Goal: Task Accomplishment & Management: Complete application form

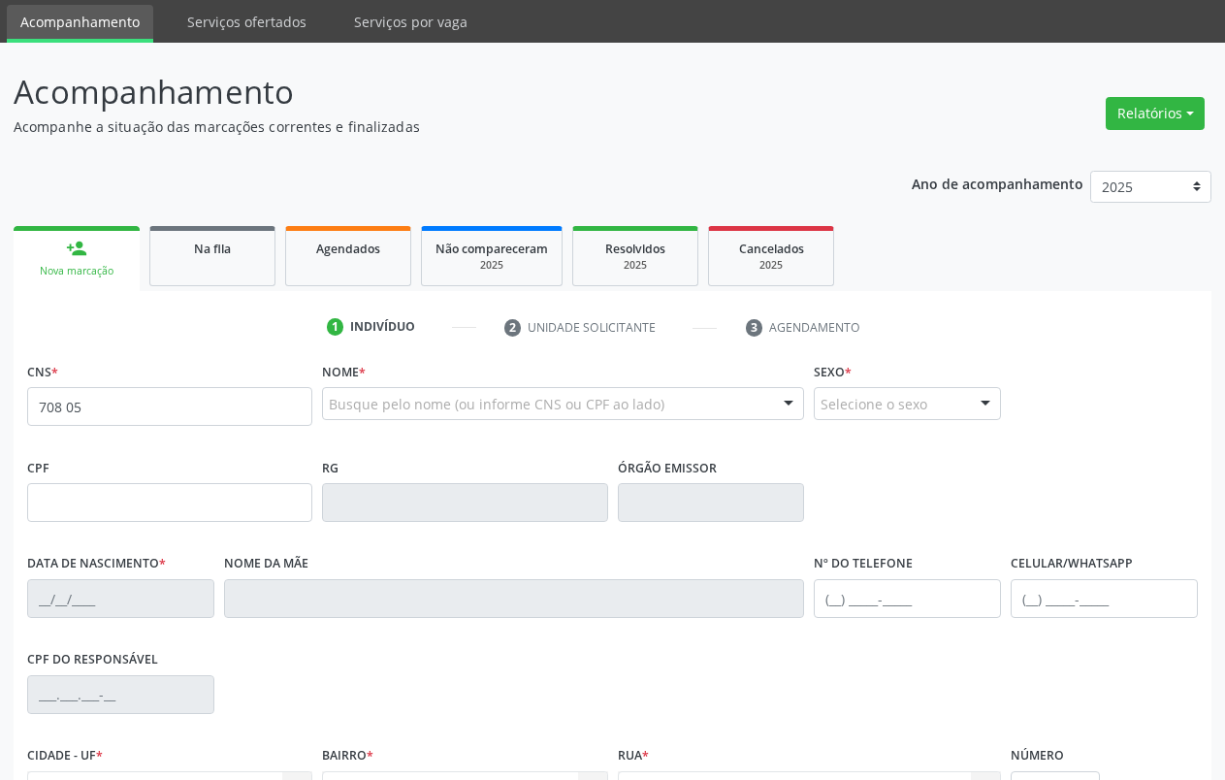
scroll to position [64, 0]
type input "708 5065 7927 8280"
type input "[DATE]"
type input "[PERSON_NAME]"
type input "[PHONE_NUMBER]"
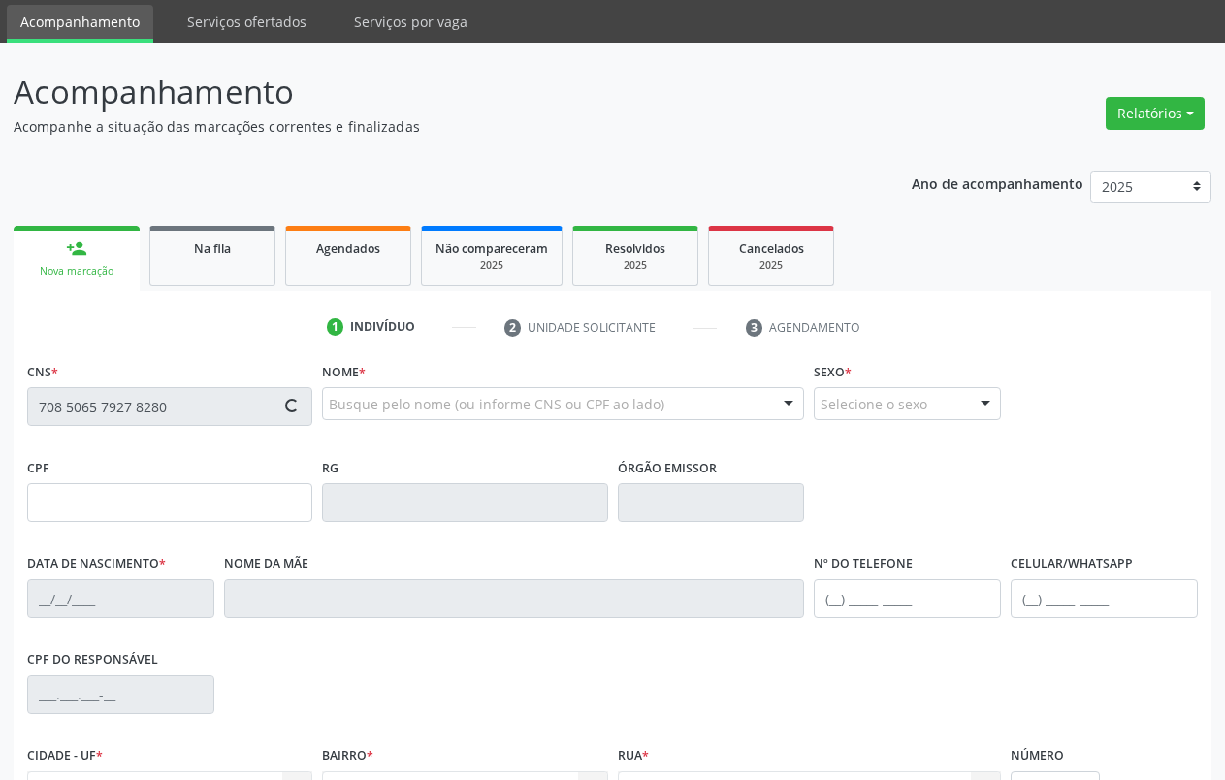
type input "[PHONE_NUMBER]"
type input "S/N"
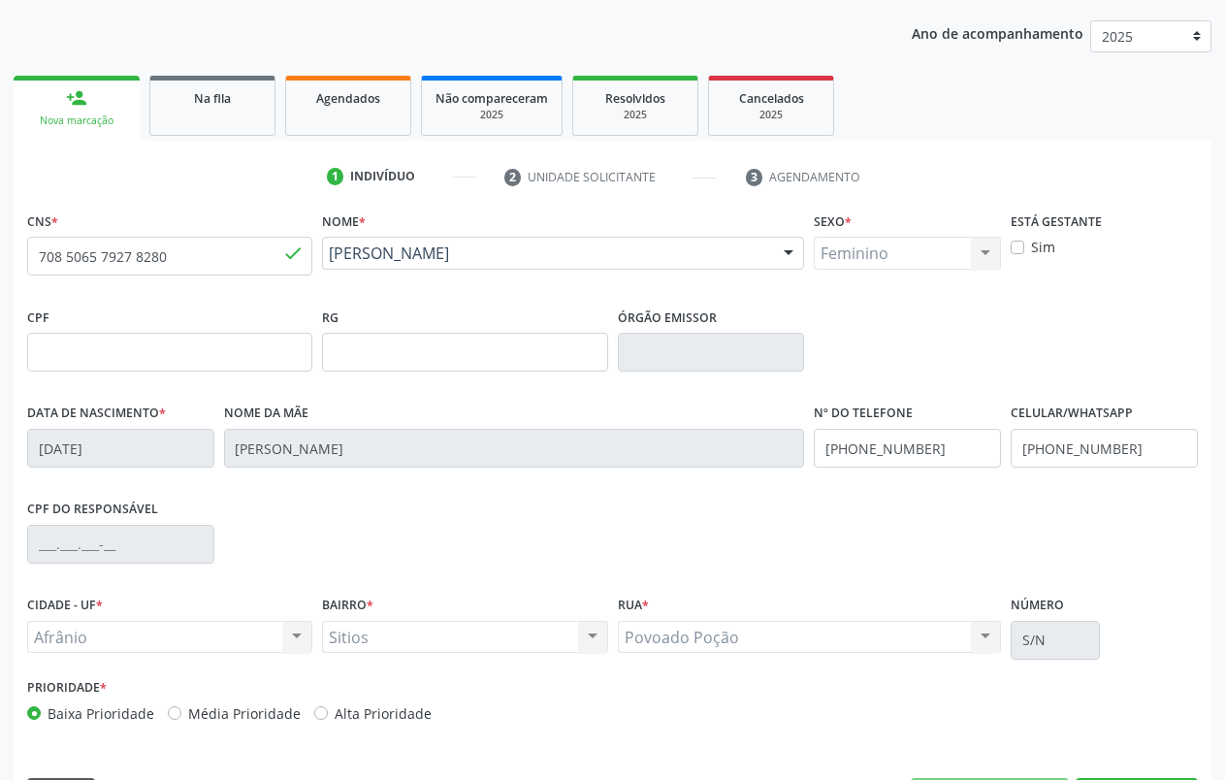
scroll to position [272, 0]
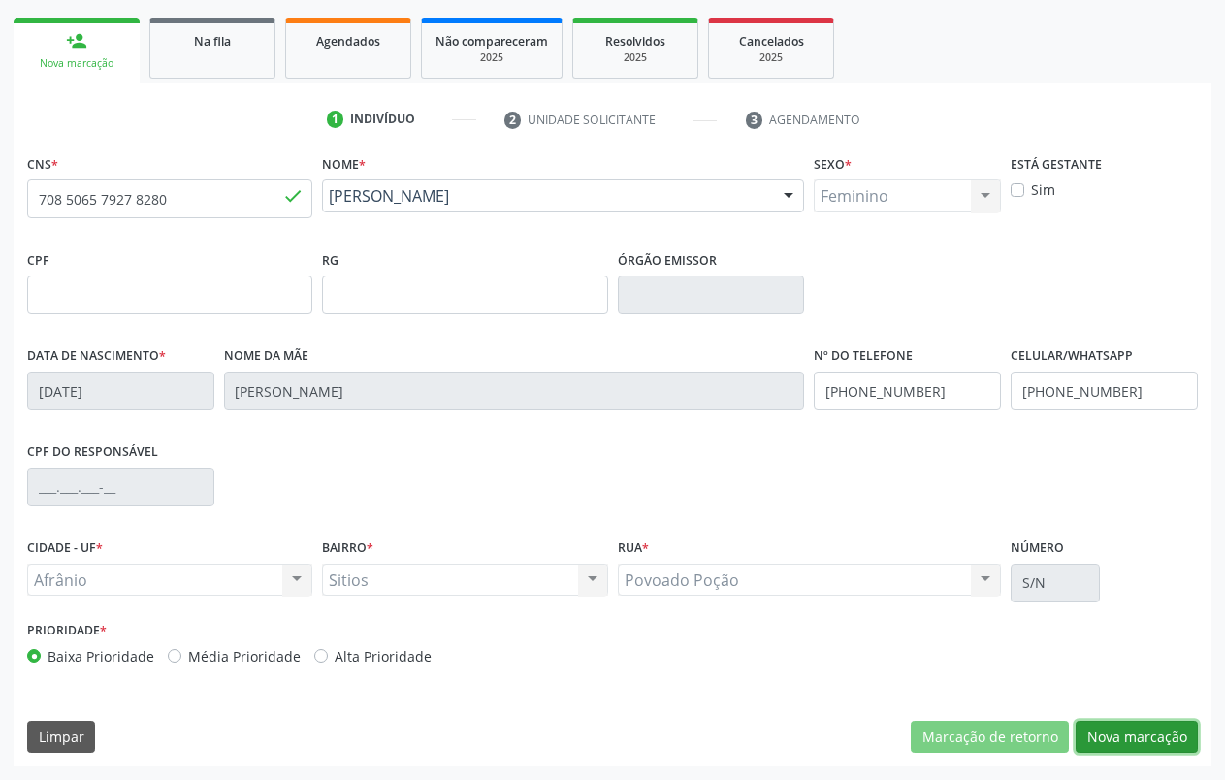
click at [1129, 736] on button "Nova marcação" at bounding box center [1137, 737] width 122 height 33
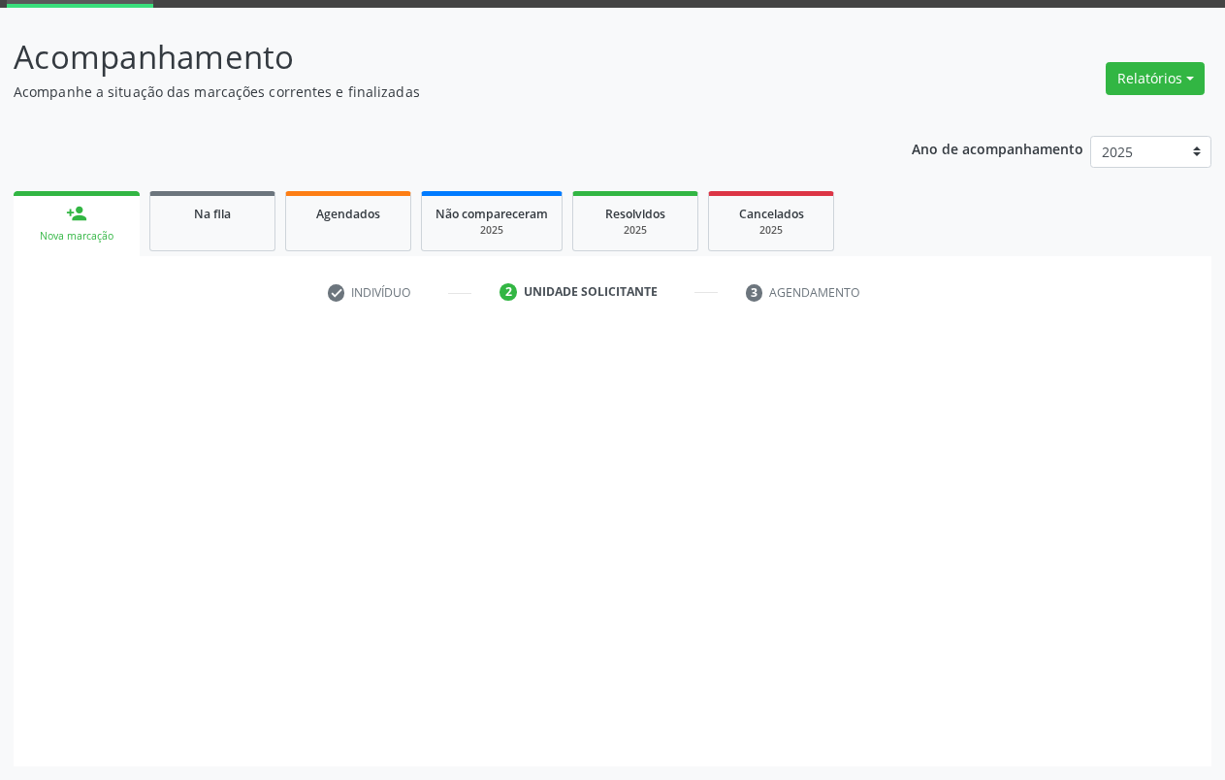
scroll to position [99, 0]
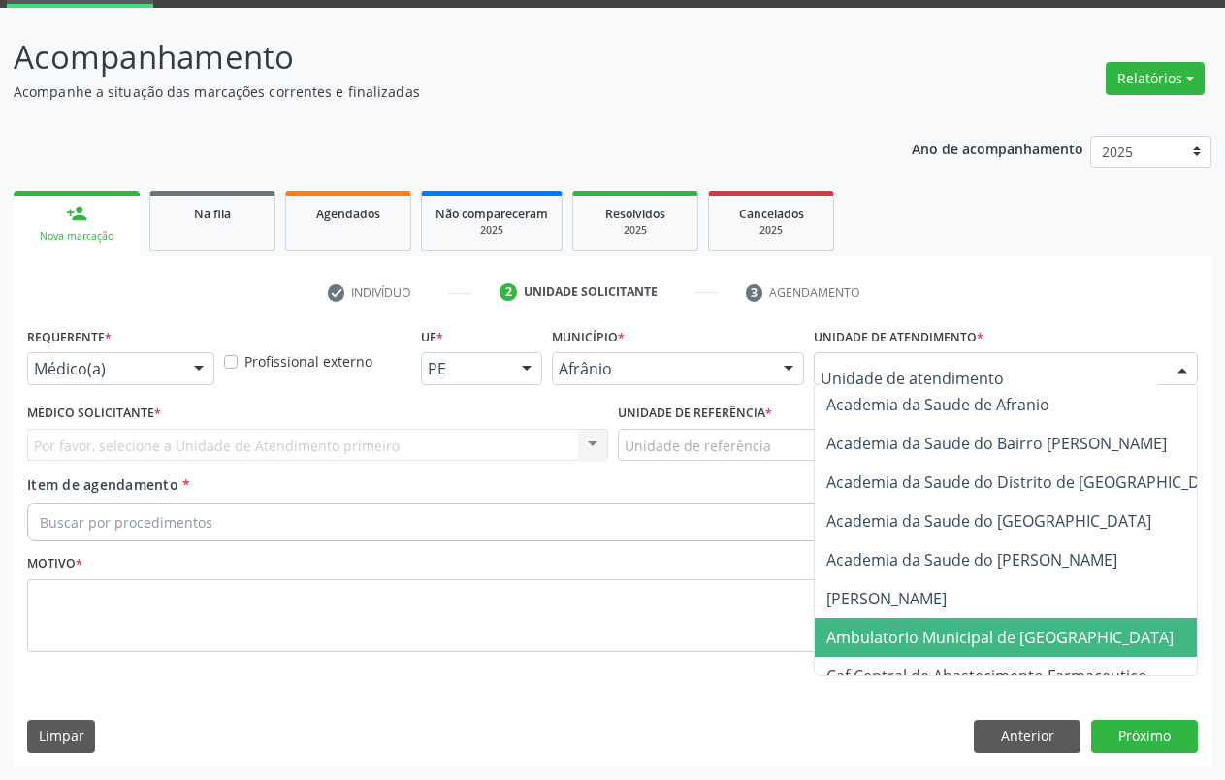
click at [992, 645] on span "Ambulatorio Municipal de [GEOGRAPHIC_DATA]" at bounding box center [999, 637] width 347 height 21
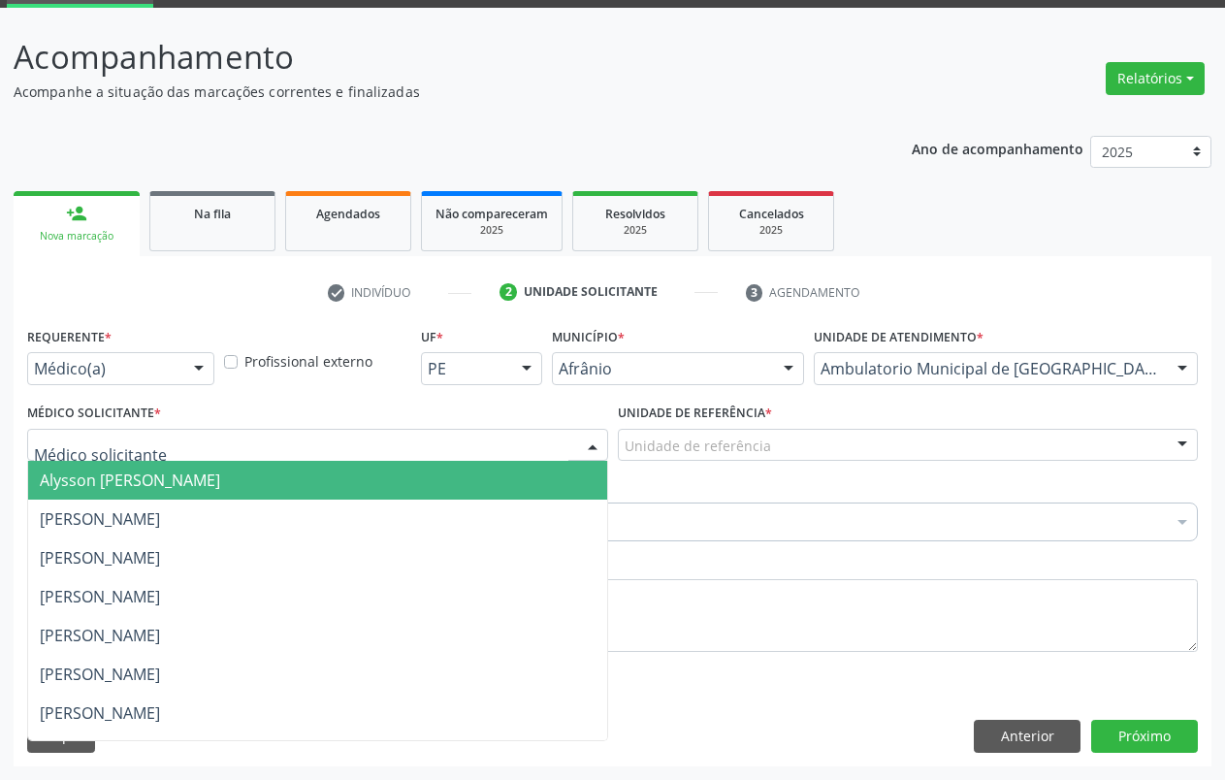
click at [123, 486] on span "Alysson [PERSON_NAME]" at bounding box center [130, 479] width 180 height 21
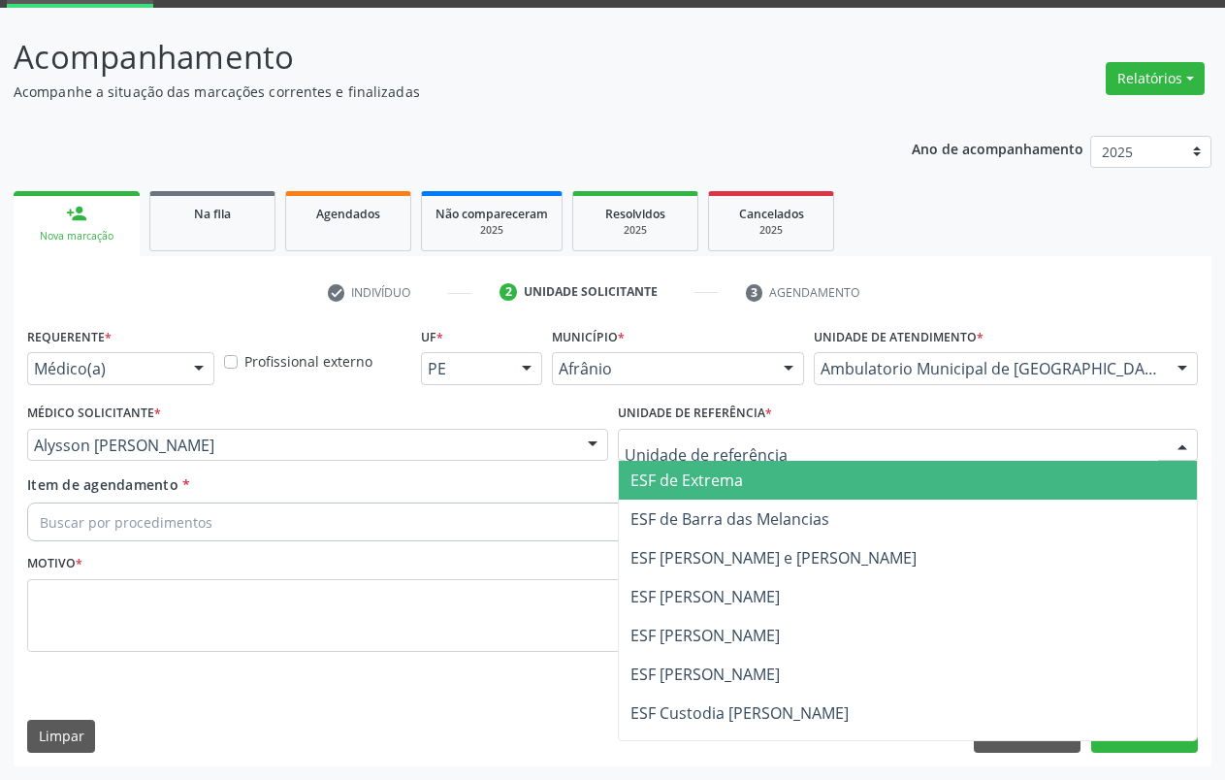
click at [685, 477] on span "ESF de Extrema" at bounding box center [686, 479] width 113 height 21
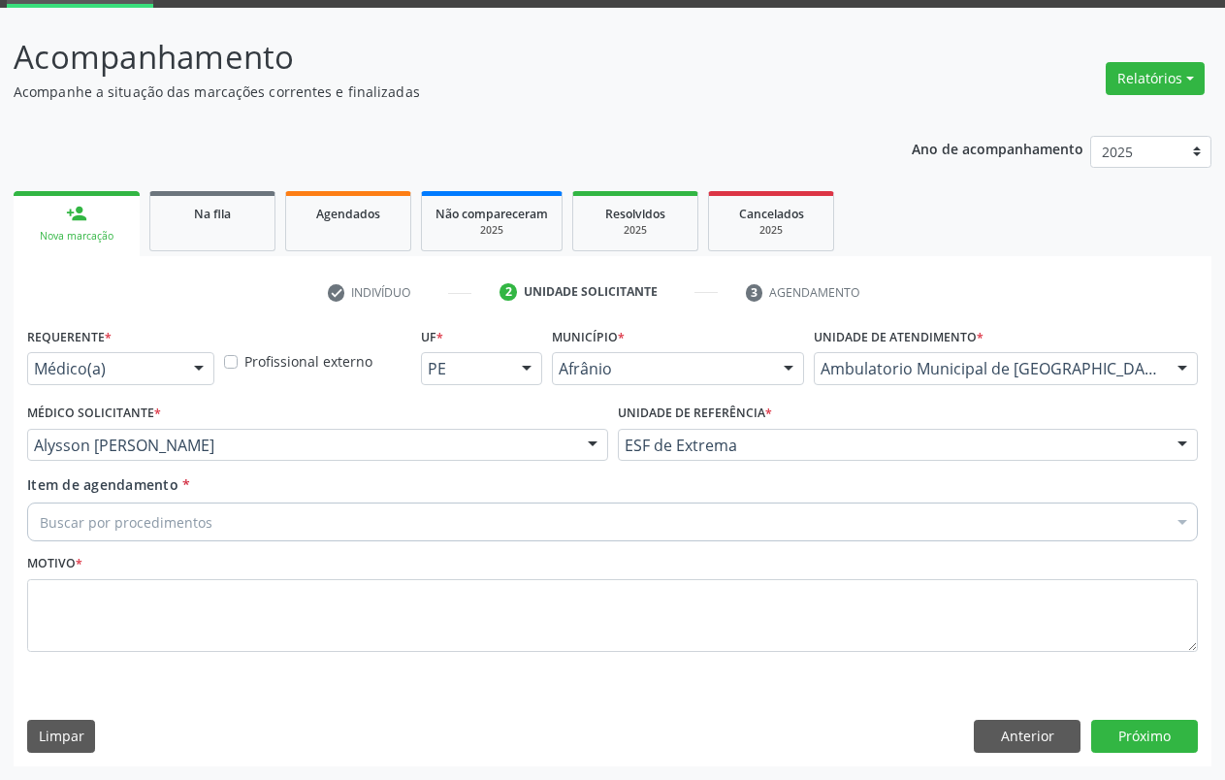
click at [315, 523] on div "Buscar por procedimentos" at bounding box center [612, 521] width 1171 height 39
type input "radiografia de"
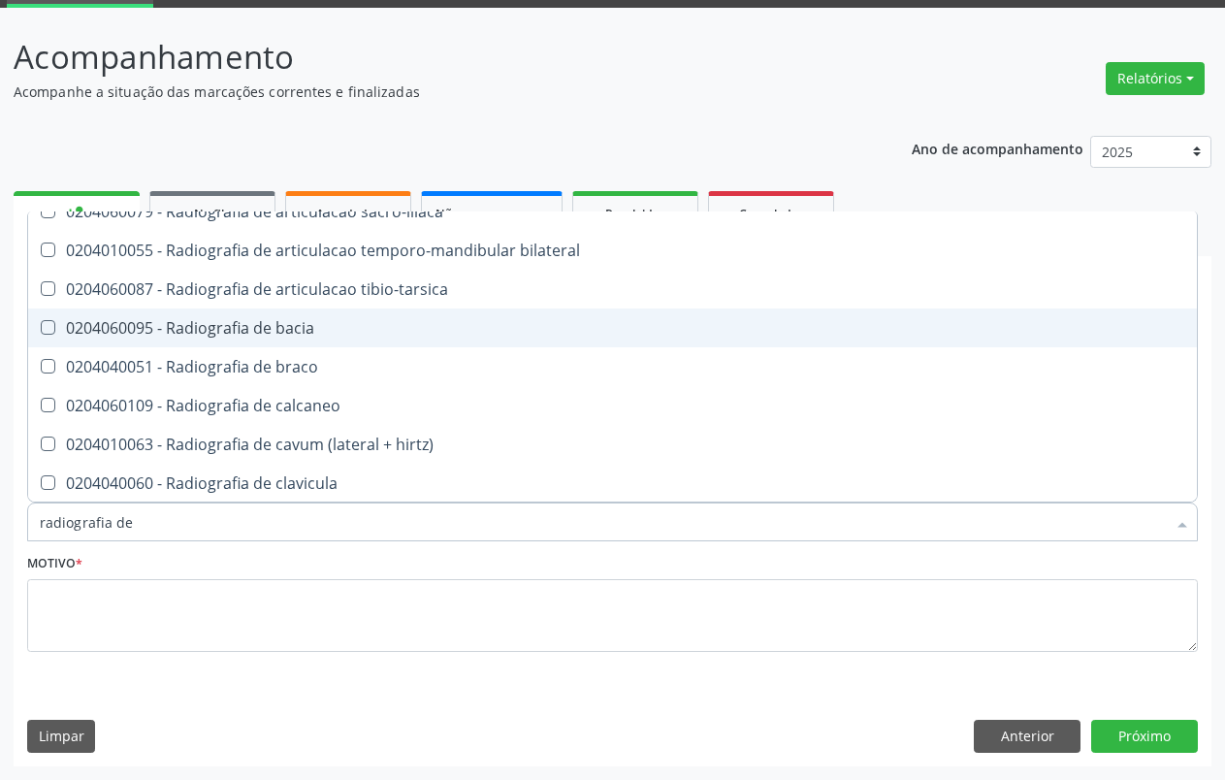
scroll to position [396, 0]
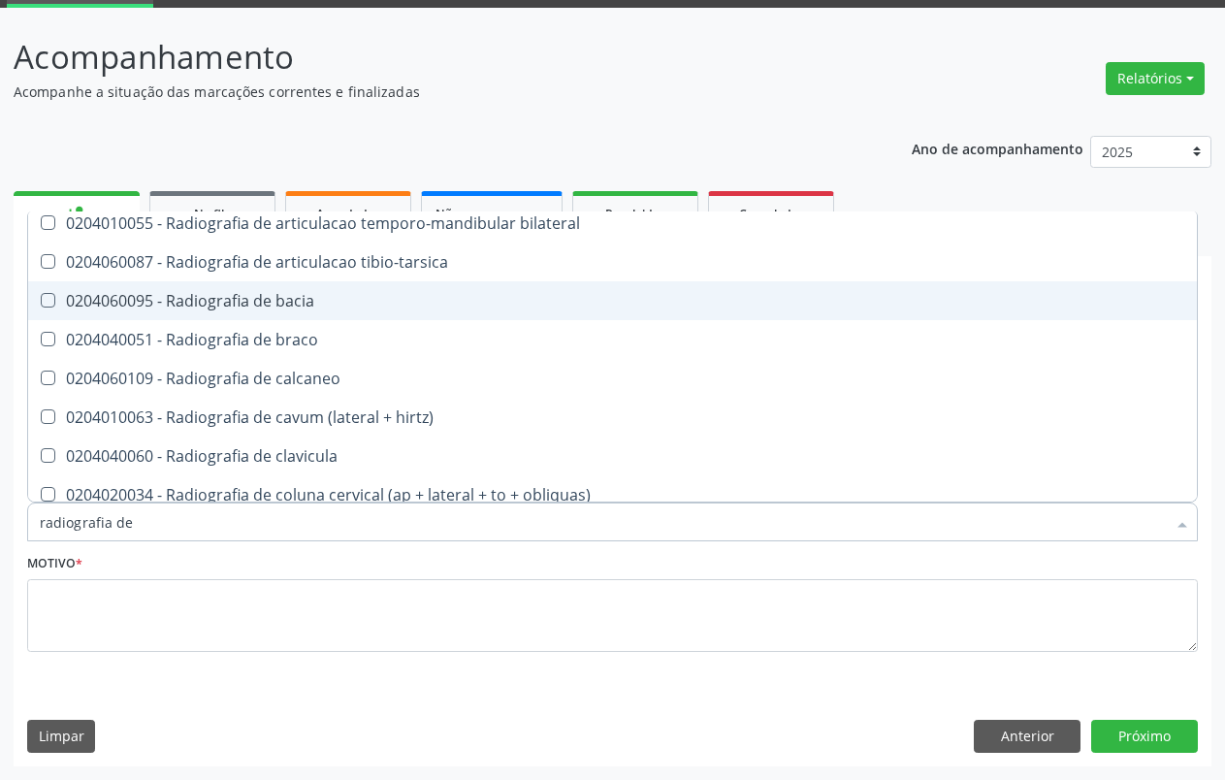
click at [315, 300] on div "0204060095 - Radiografia de bacia" at bounding box center [612, 301] width 1145 height 16
checkbox bacia "true"
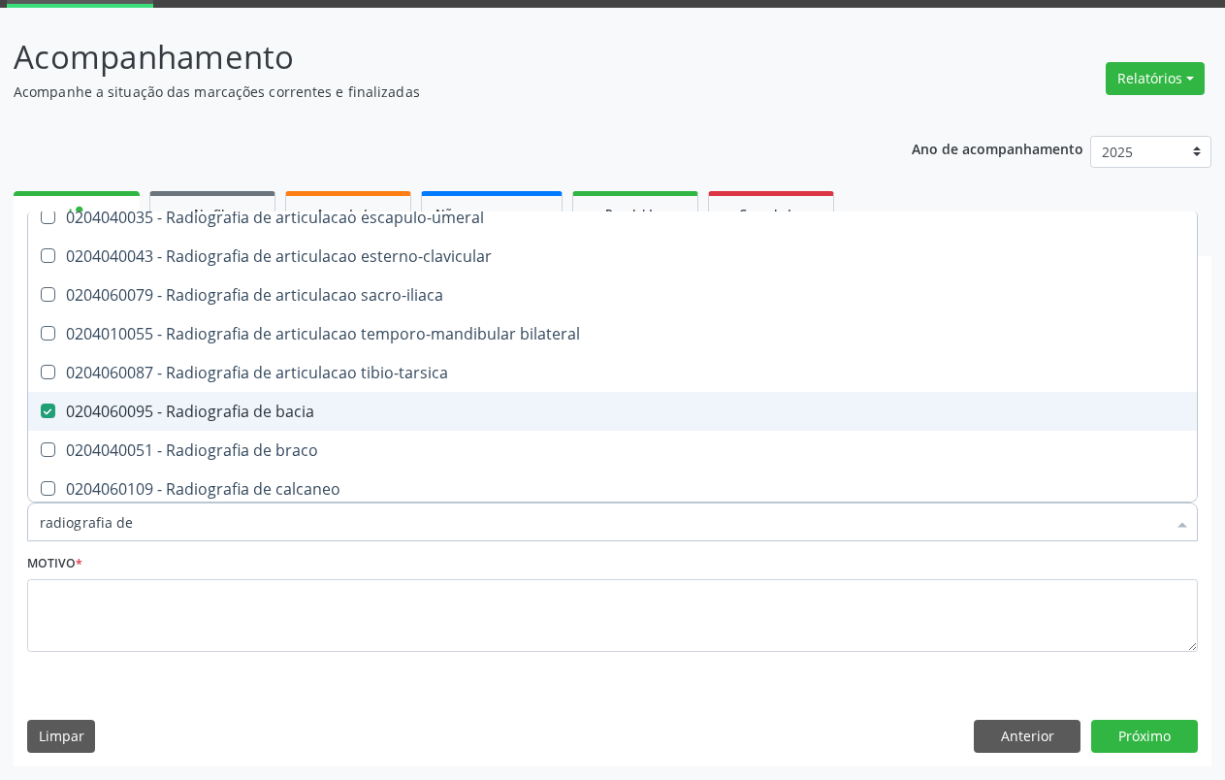
scroll to position [230, 0]
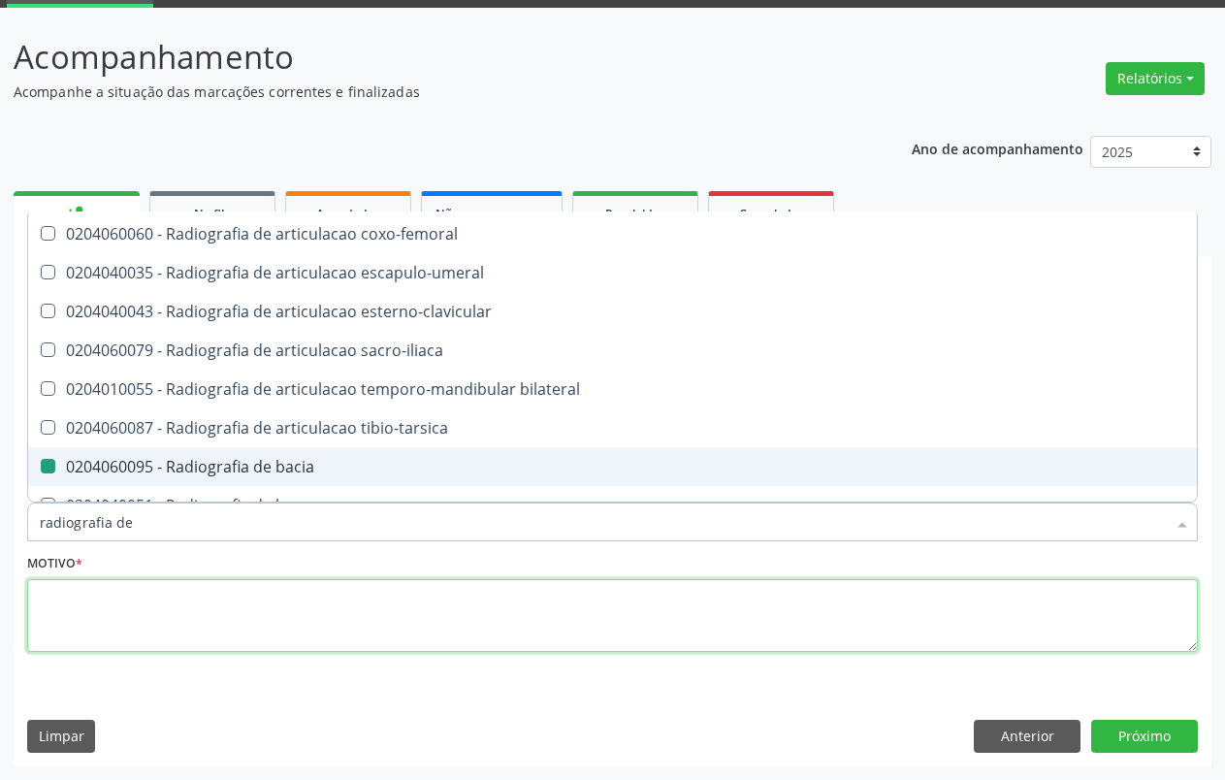
click at [235, 622] on textarea at bounding box center [612, 616] width 1171 height 74
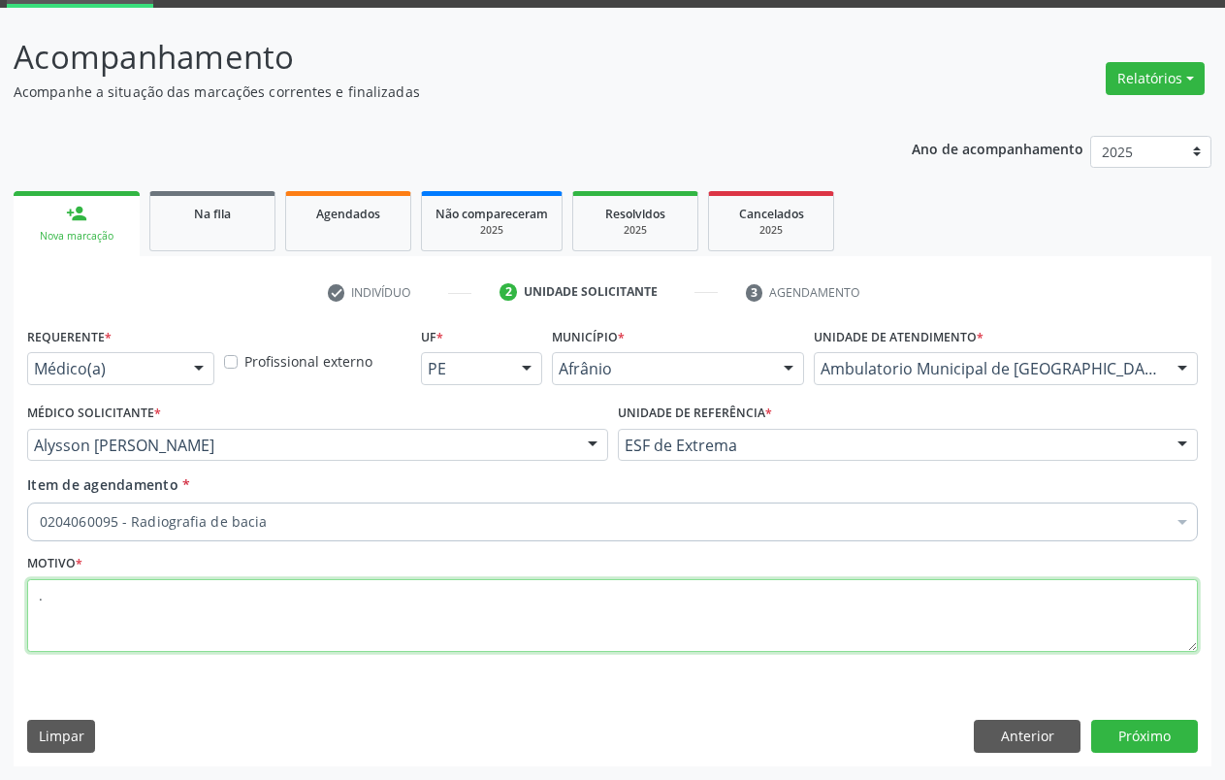
scroll to position [0, 0]
type textarea "."
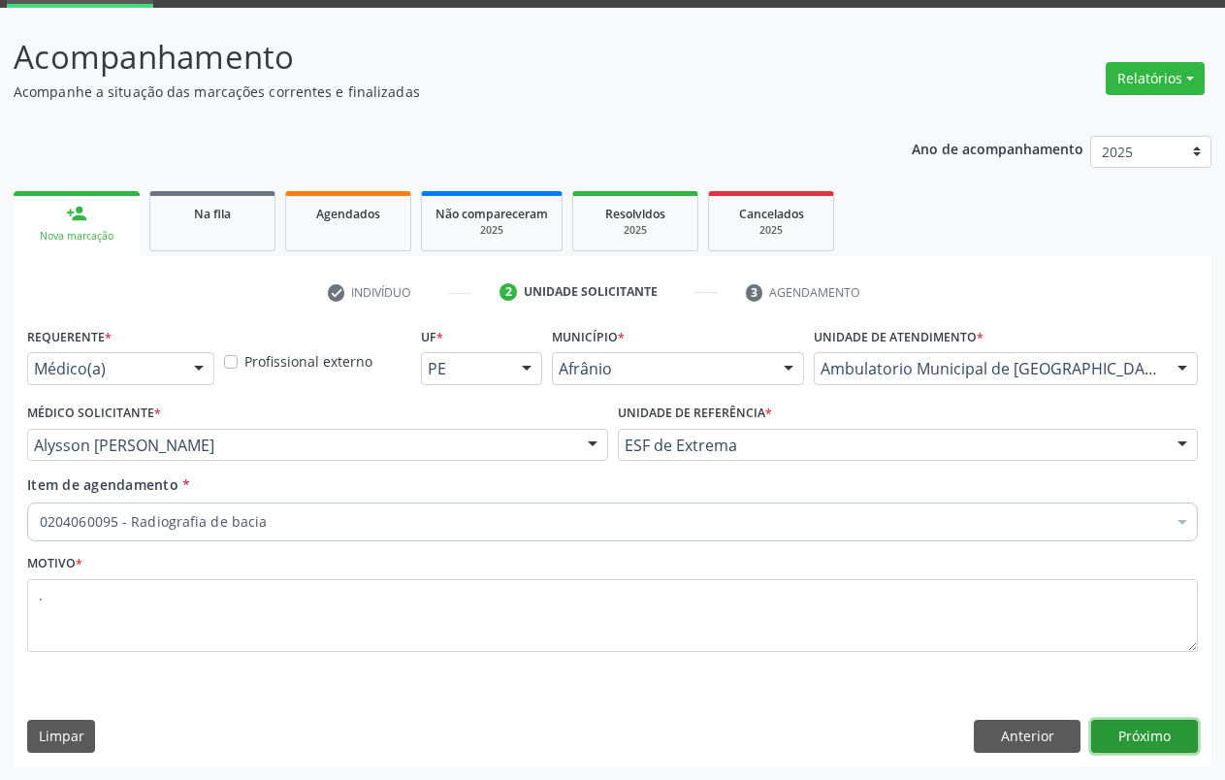
click at [1149, 729] on button "Próximo" at bounding box center [1144, 736] width 107 height 33
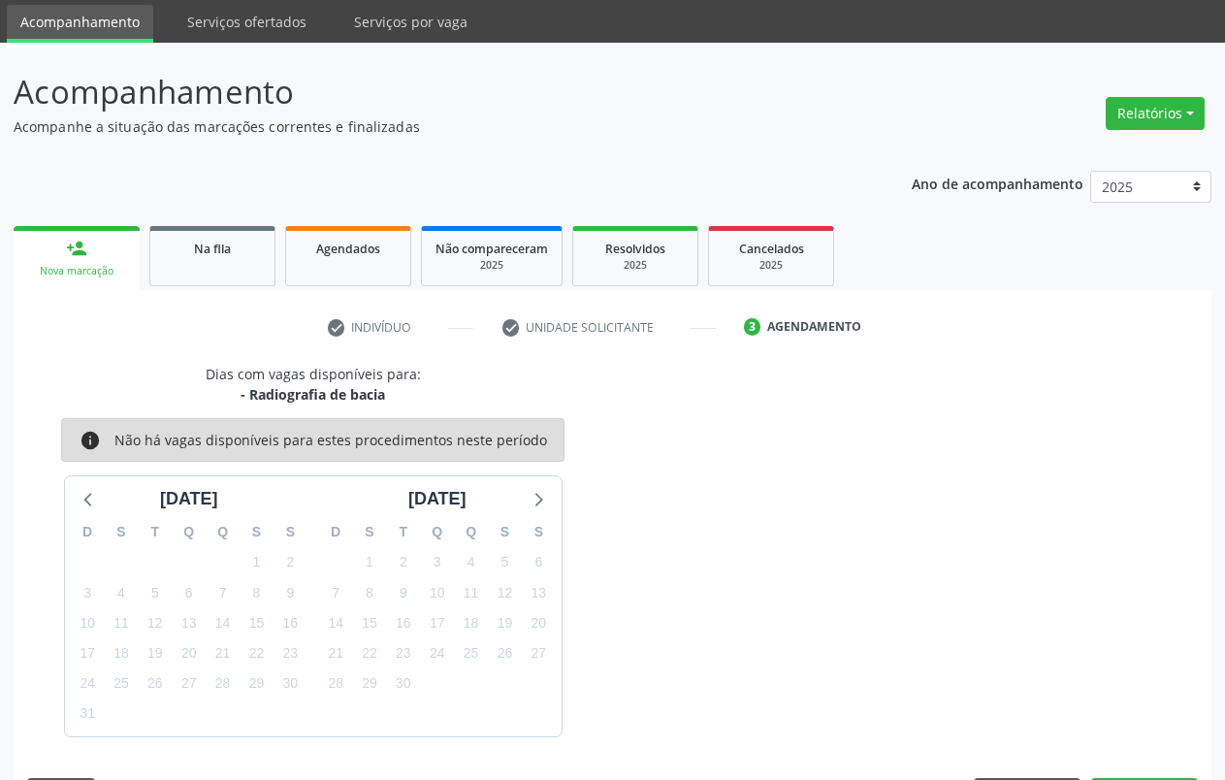
scroll to position [99, 0]
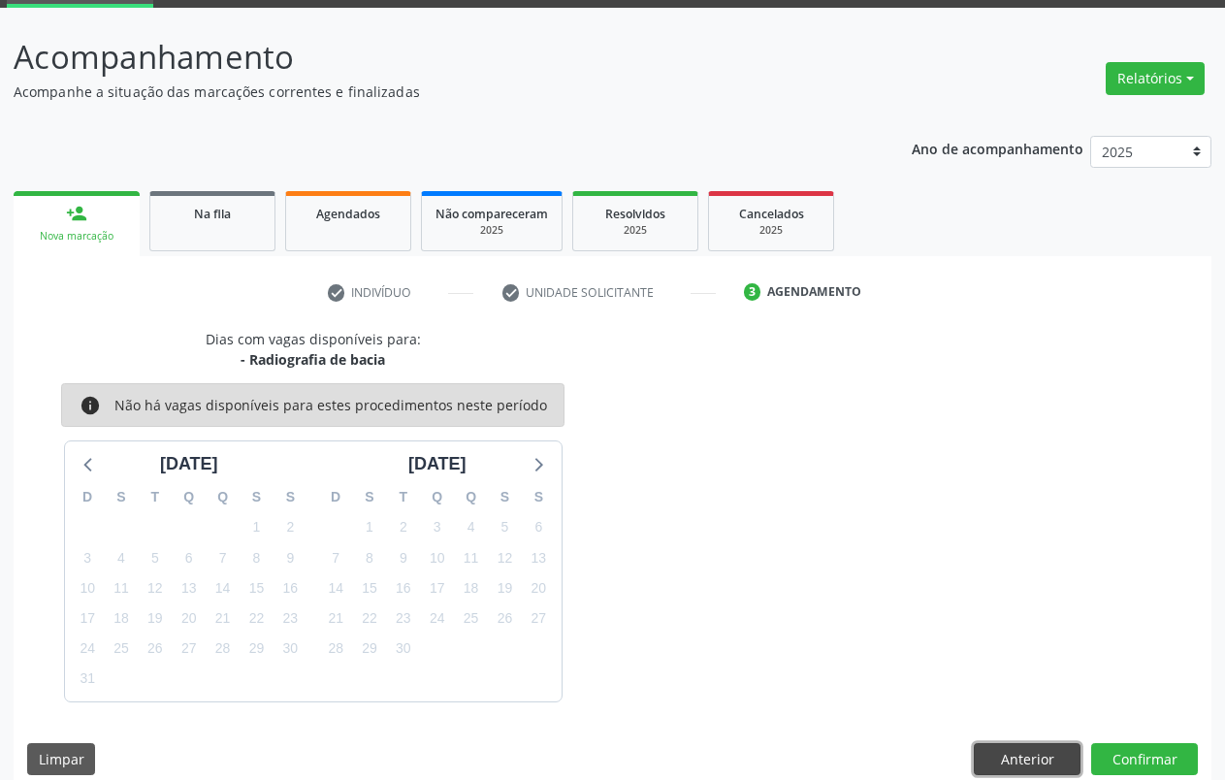
click at [1047, 757] on button "Anterior" at bounding box center [1027, 759] width 107 height 33
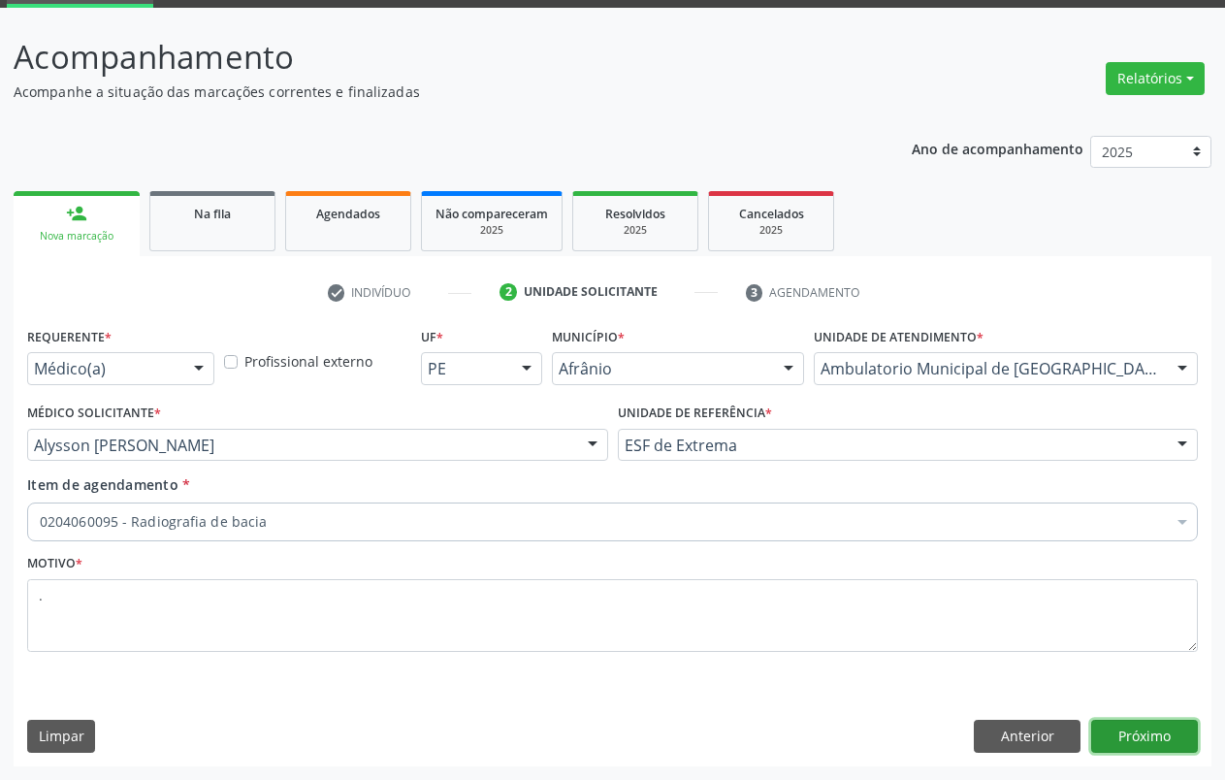
click at [1165, 734] on button "Próximo" at bounding box center [1144, 736] width 107 height 33
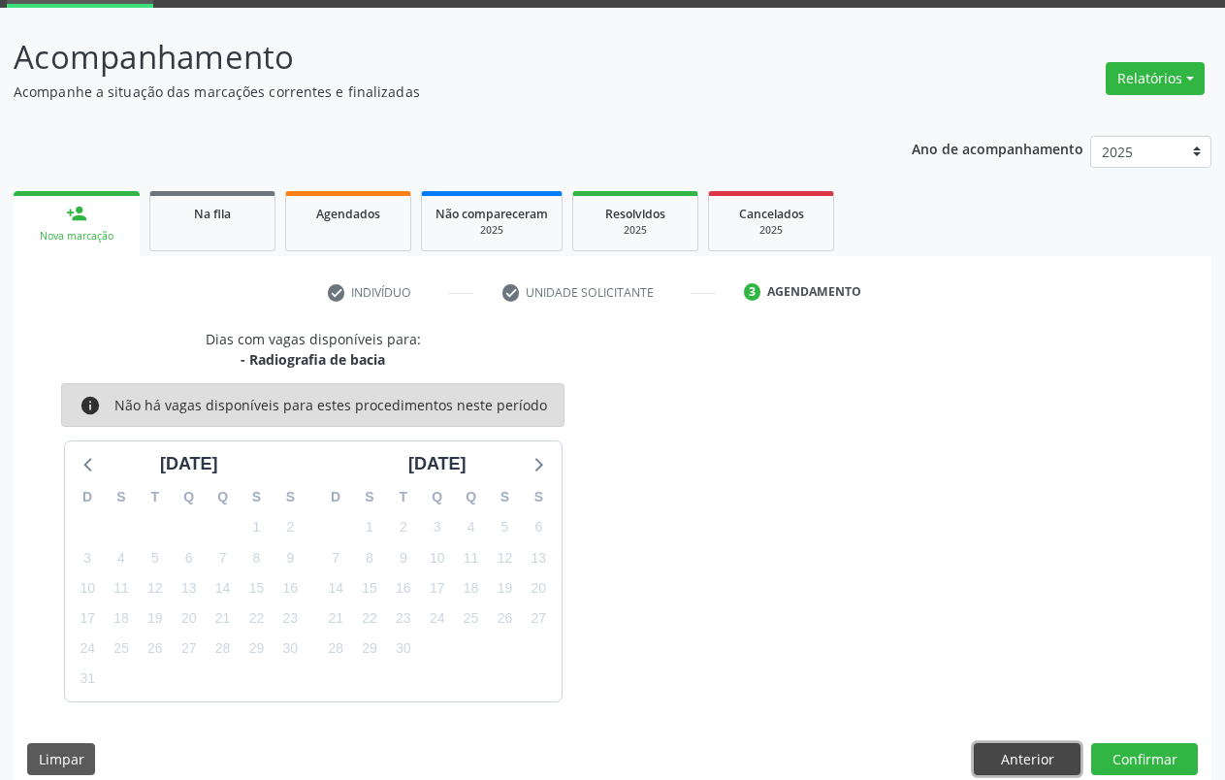
click at [995, 755] on button "Anterior" at bounding box center [1027, 759] width 107 height 33
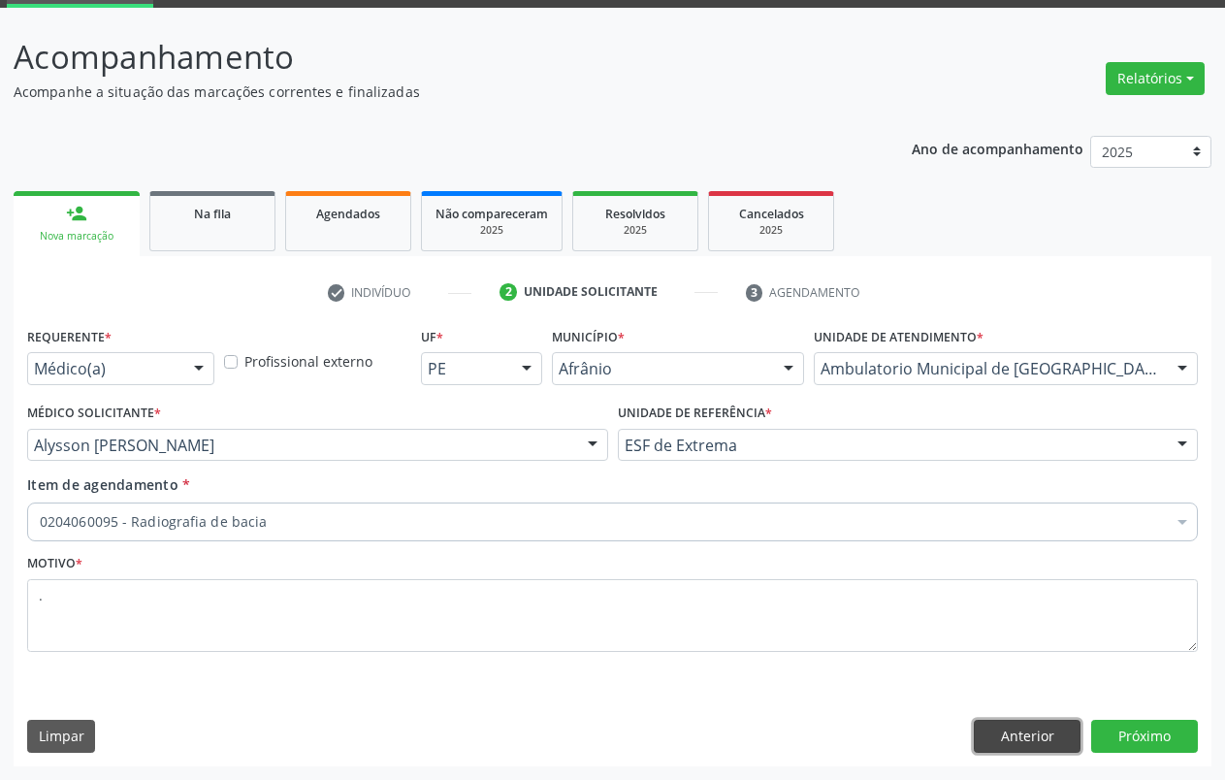
click at [1045, 729] on button "Anterior" at bounding box center [1027, 736] width 107 height 33
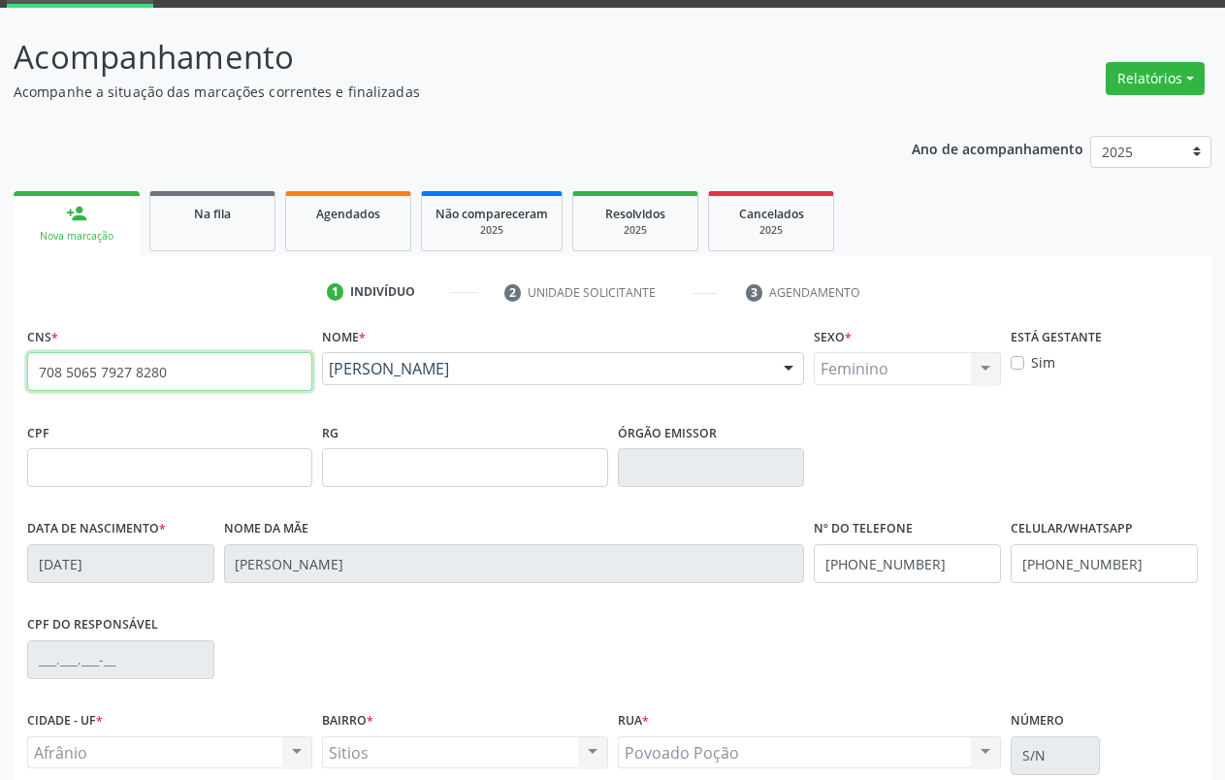
drag, startPoint x: 127, startPoint y: 383, endPoint x: 0, endPoint y: 384, distance: 127.1
click at [0, 384] on div "Acompanhamento Acompanhe a situação das marcações correntes e finalizadas Relat…" at bounding box center [612, 480] width 1225 height 945
type input "706 3067 6518 6078"
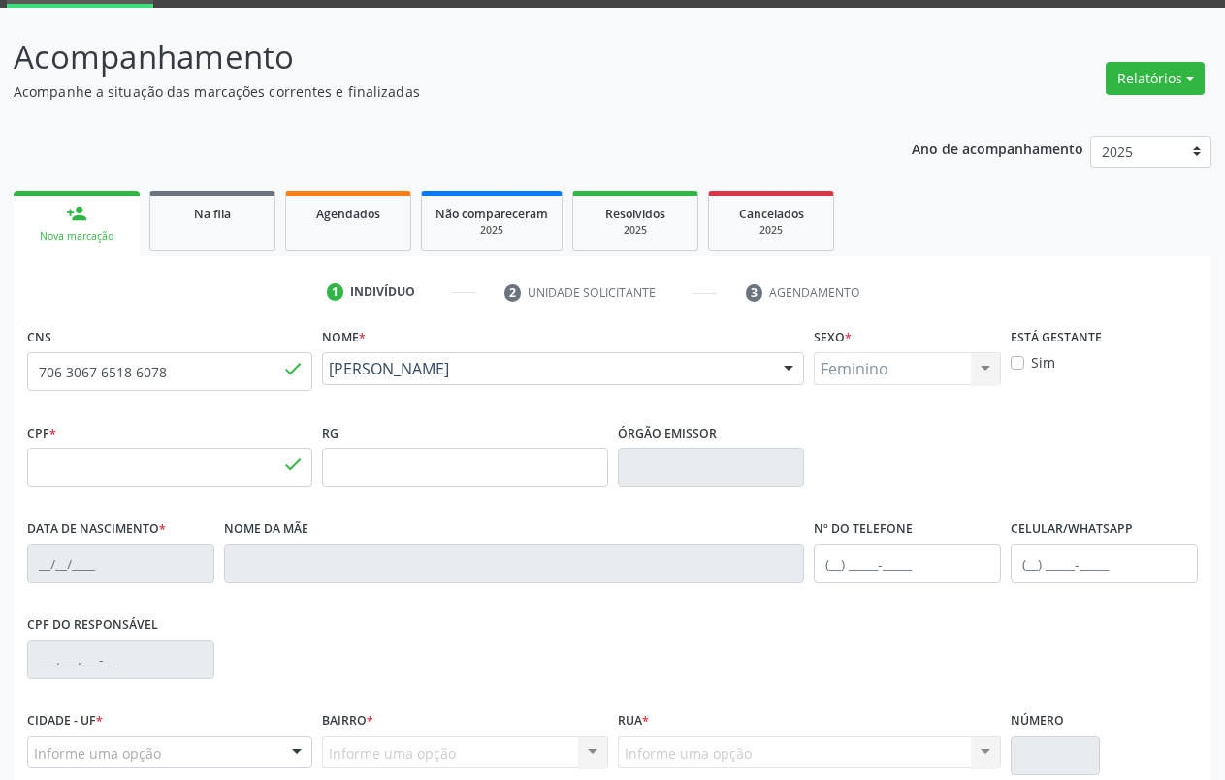
type input "099.330.104-50"
type input "[DATE]"
type input "[PERSON_NAME]"
type input "[PHONE_NUMBER]"
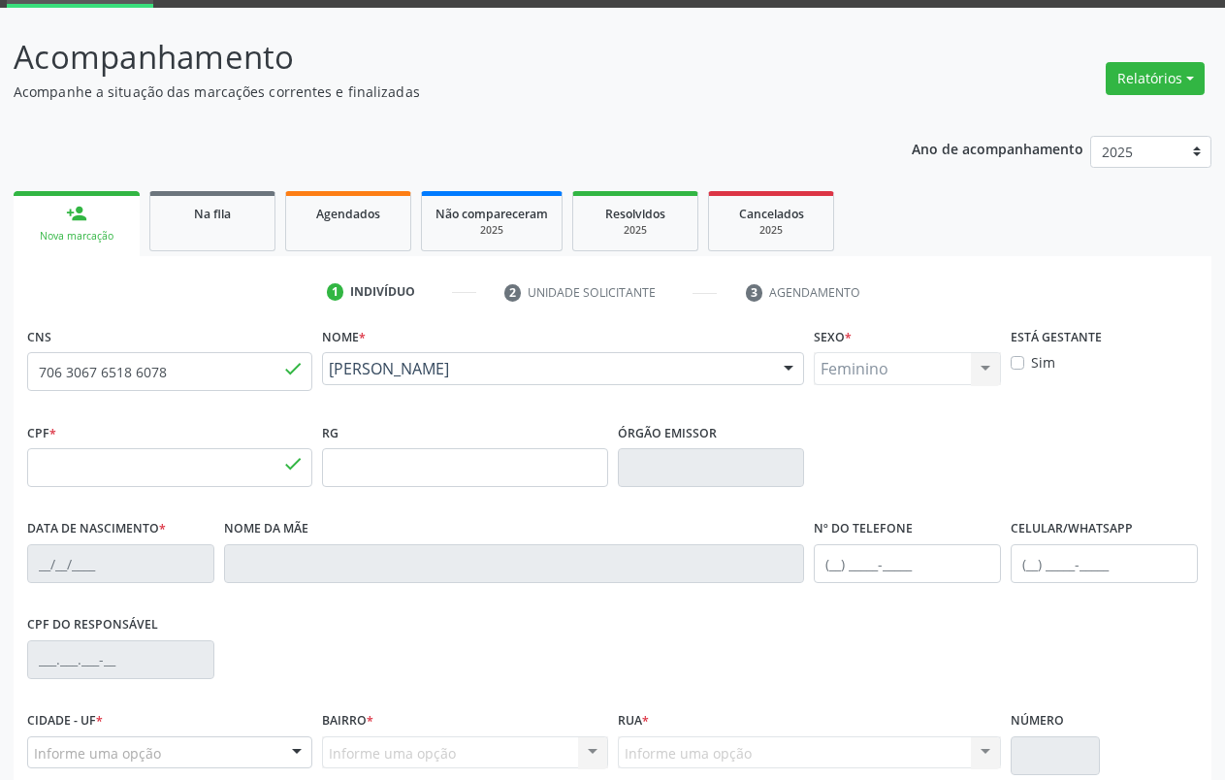
type input "021.533.704-26"
type input "S/N"
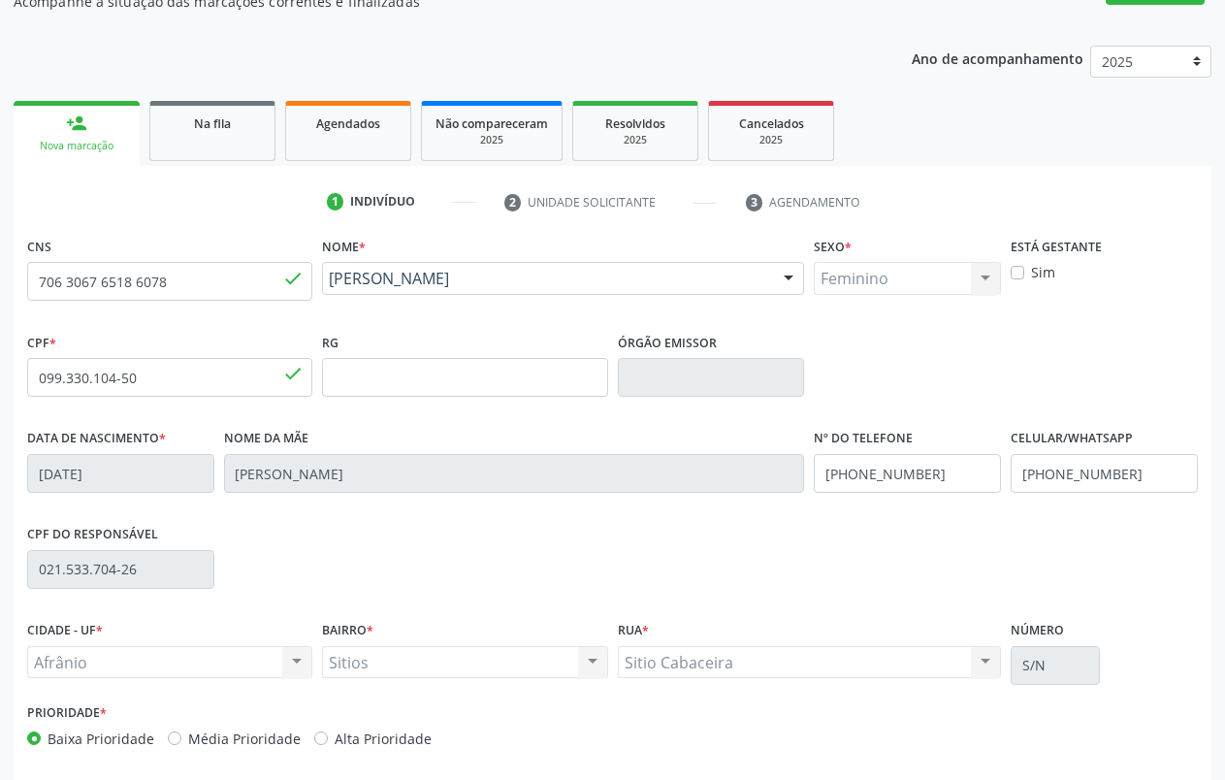
scroll to position [272, 0]
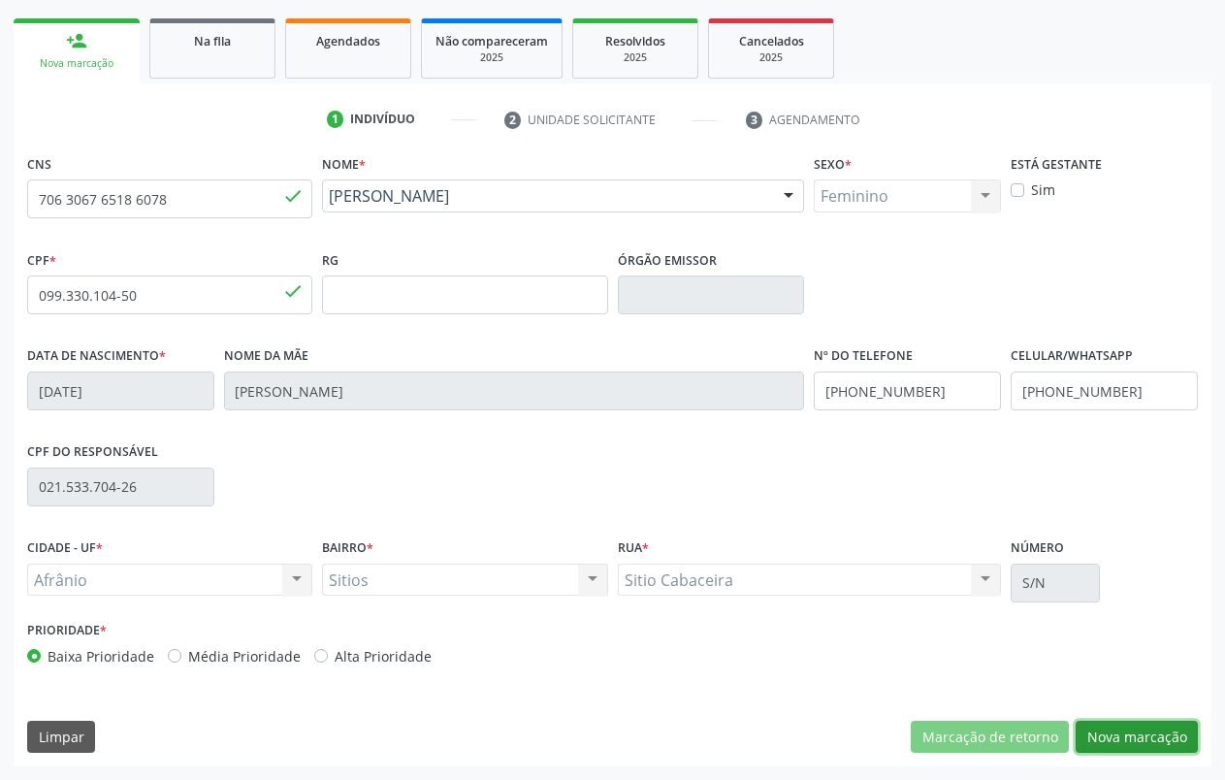
click at [1154, 745] on button "Nova marcação" at bounding box center [1137, 737] width 122 height 33
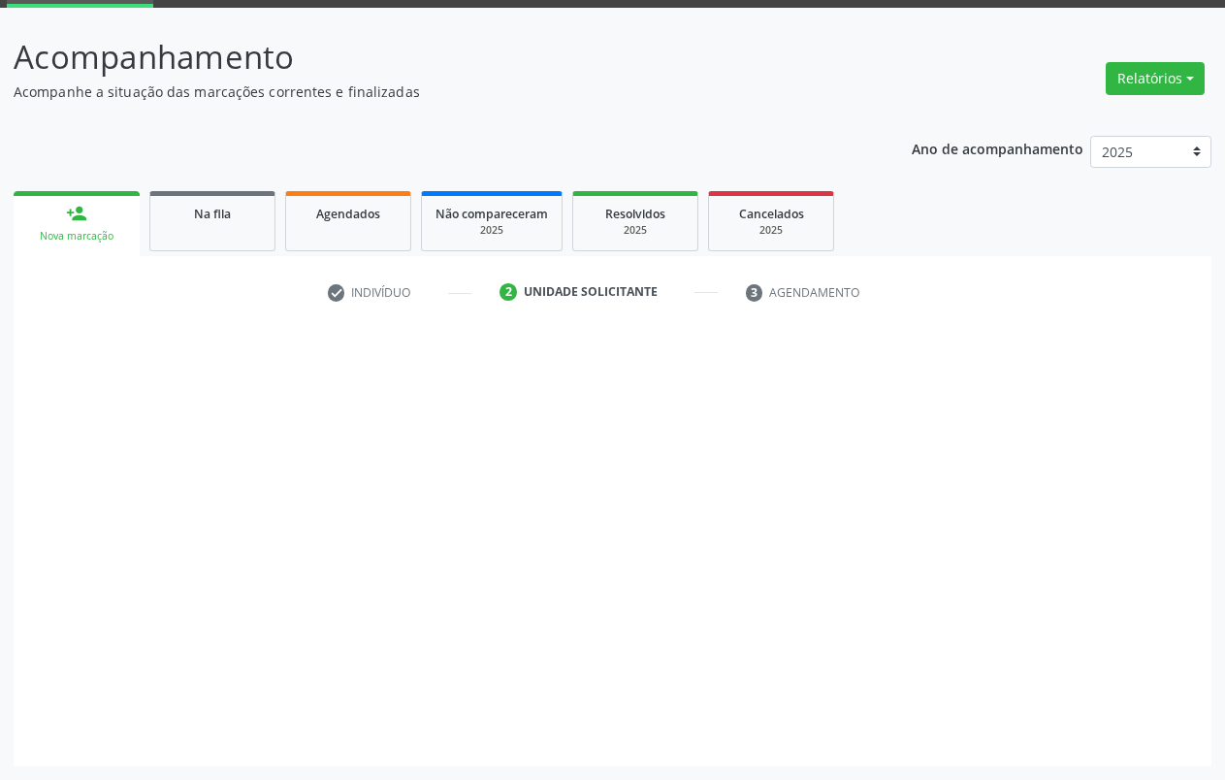
scroll to position [99, 0]
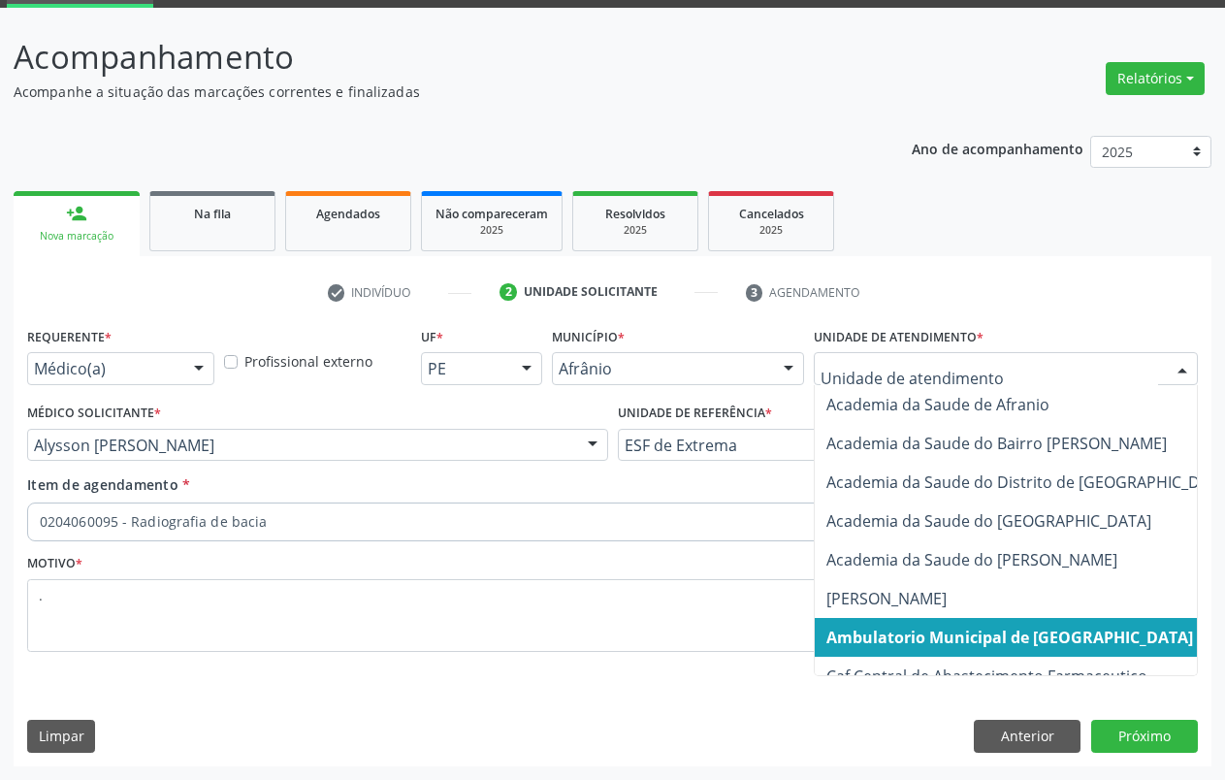
click at [978, 647] on span "Ambulatorio Municipal de [GEOGRAPHIC_DATA]" at bounding box center [1009, 637] width 367 height 21
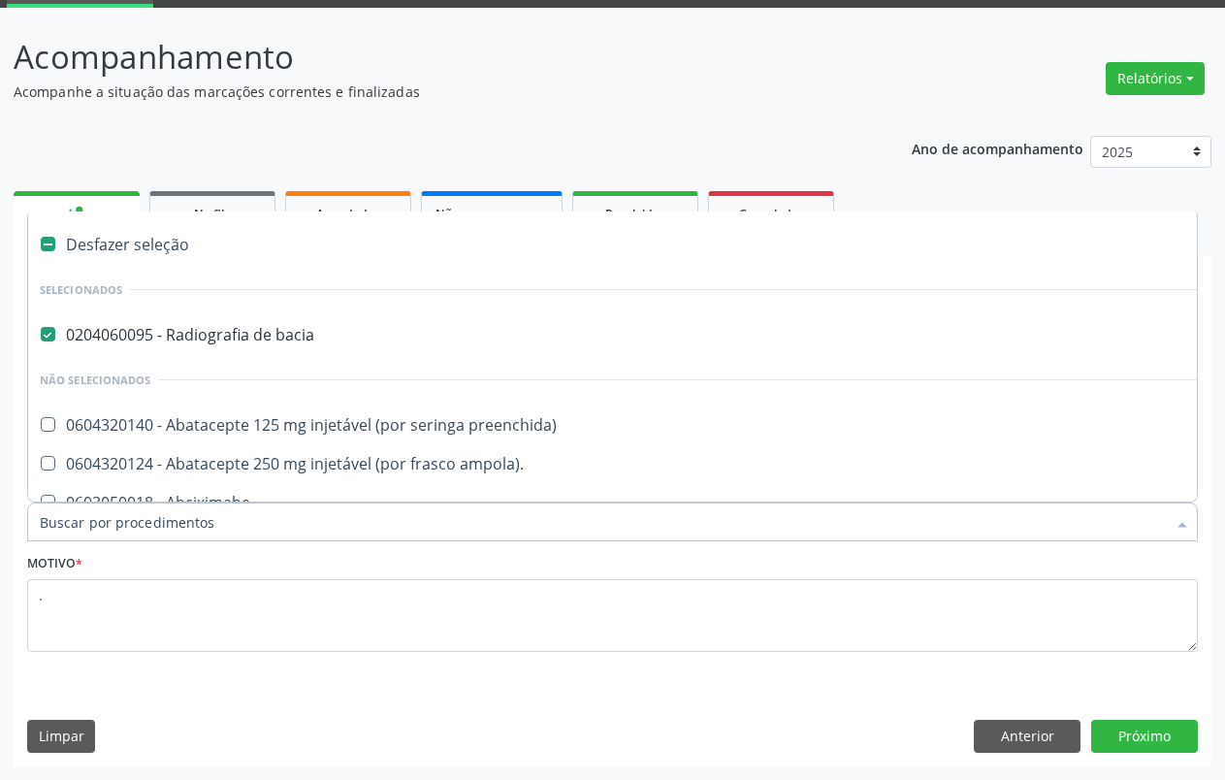
click at [249, 522] on input "Item de agendamento *" at bounding box center [603, 521] width 1126 height 39
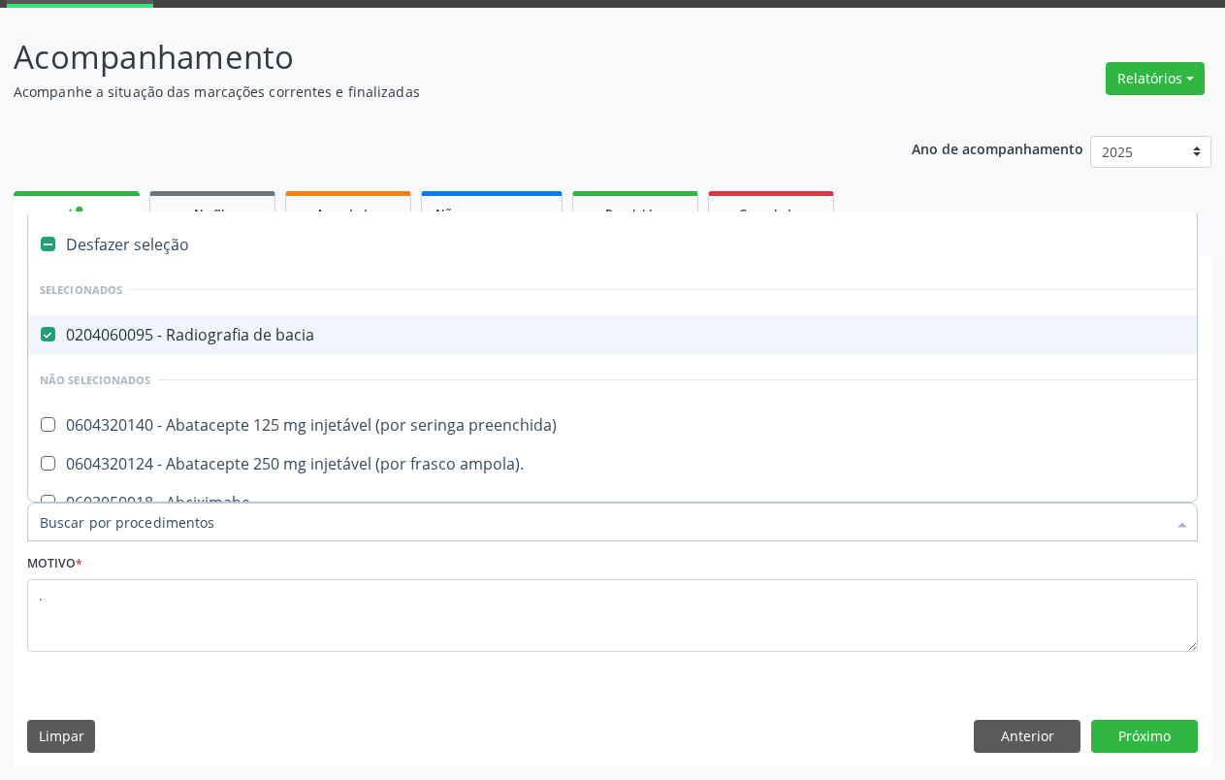
drag, startPoint x: 48, startPoint y: 330, endPoint x: 145, endPoint y: 510, distance: 205.3
click at [45, 331] on bacia at bounding box center [48, 334] width 15 height 15
click at [41, 331] on bacia "checkbox" at bounding box center [34, 334] width 13 height 13
checkbox bacia "false"
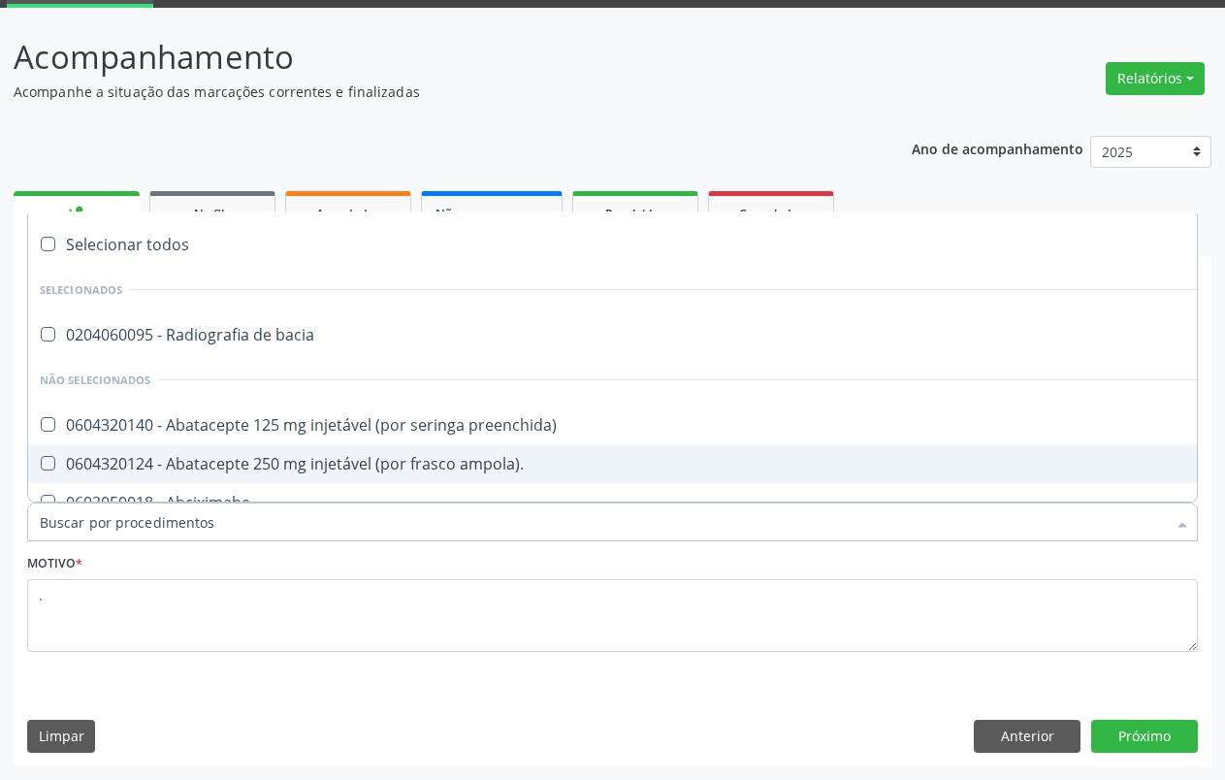
click at [117, 530] on input "Item de agendamento *" at bounding box center [603, 521] width 1126 height 39
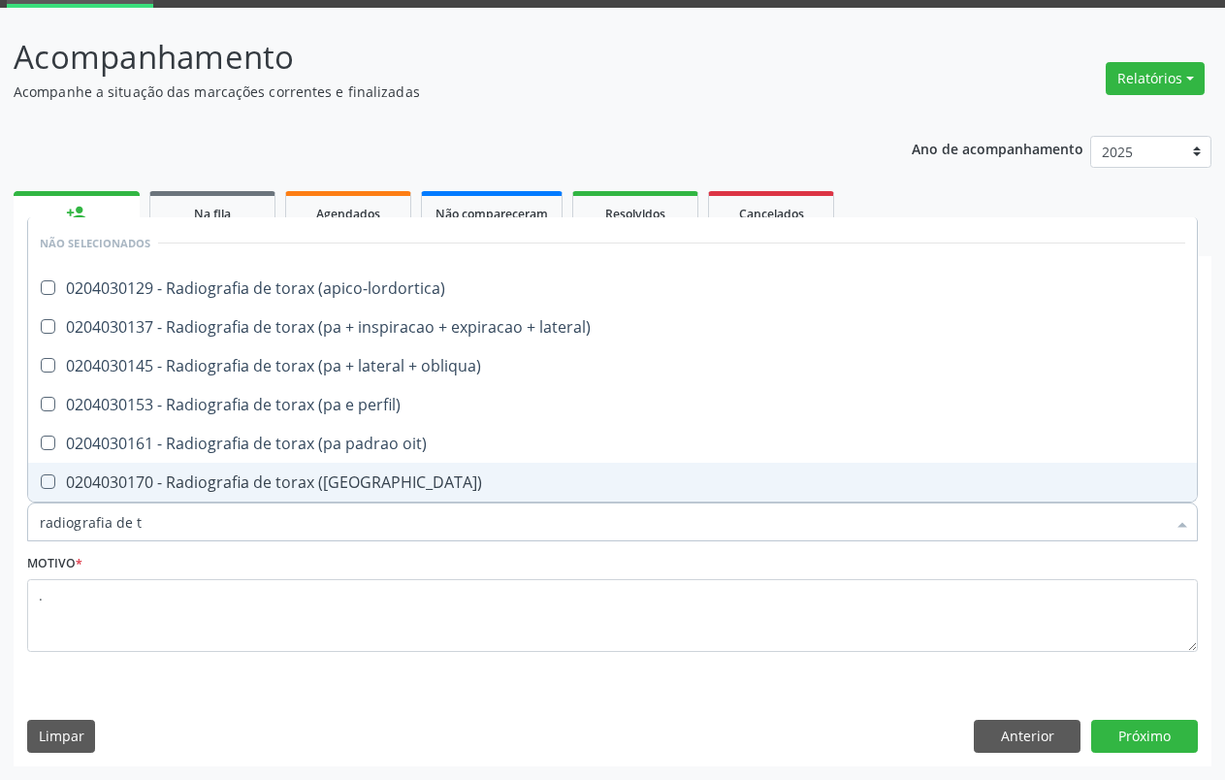
type input "radiografia de"
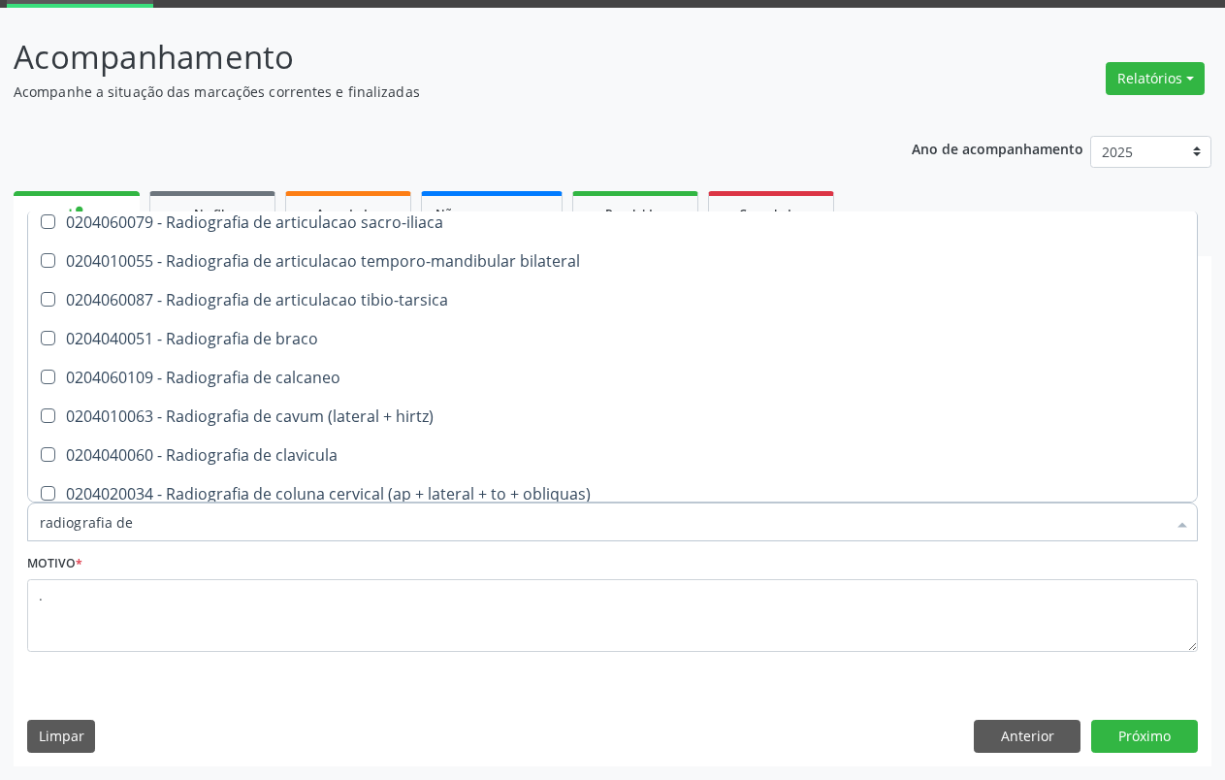
scroll to position [508, 0]
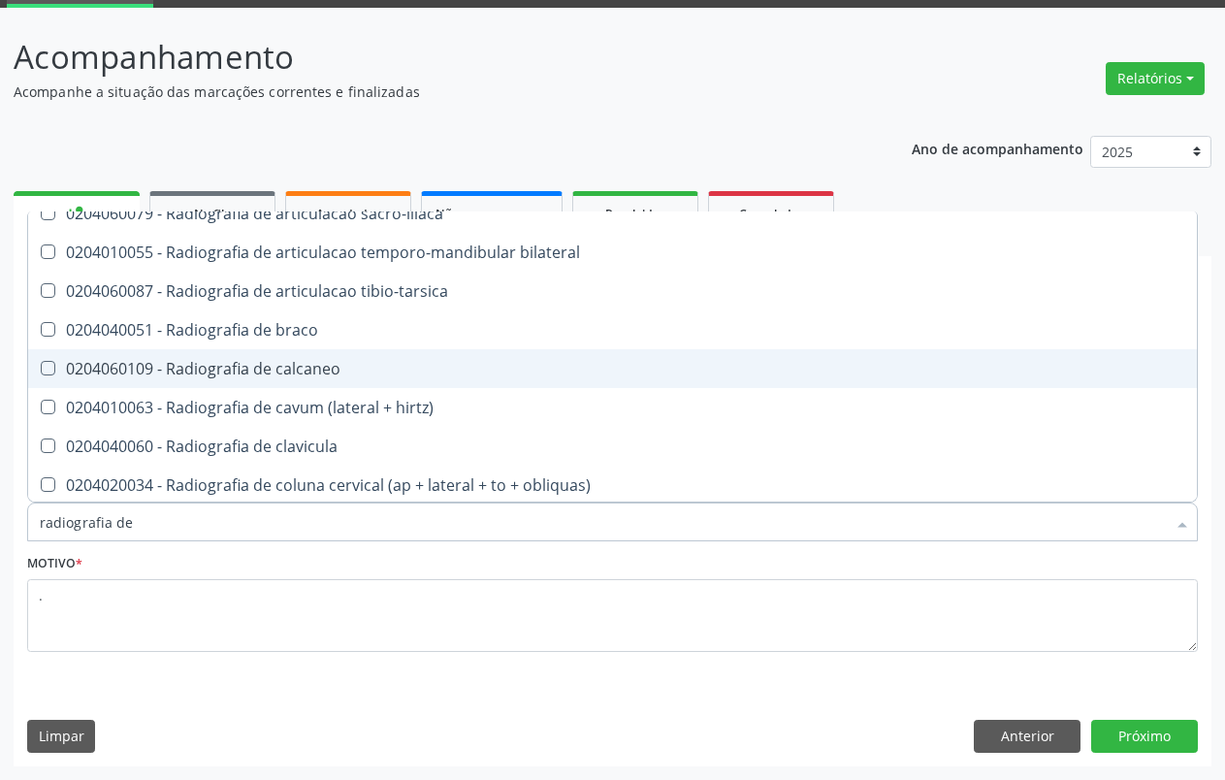
click at [276, 368] on div "0204060109 - Radiografia de calcaneo" at bounding box center [612, 369] width 1145 height 16
checkbox calcaneo "true"
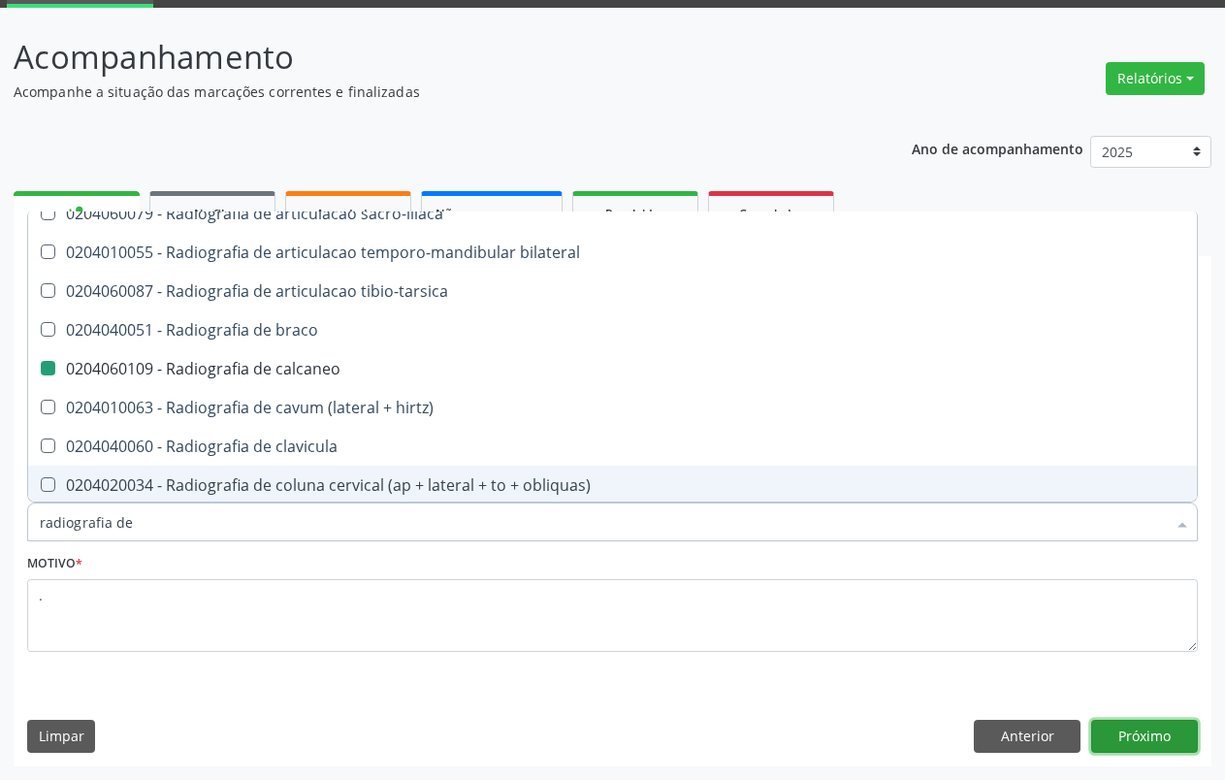
click at [1154, 732] on button "Próximo" at bounding box center [1144, 736] width 107 height 33
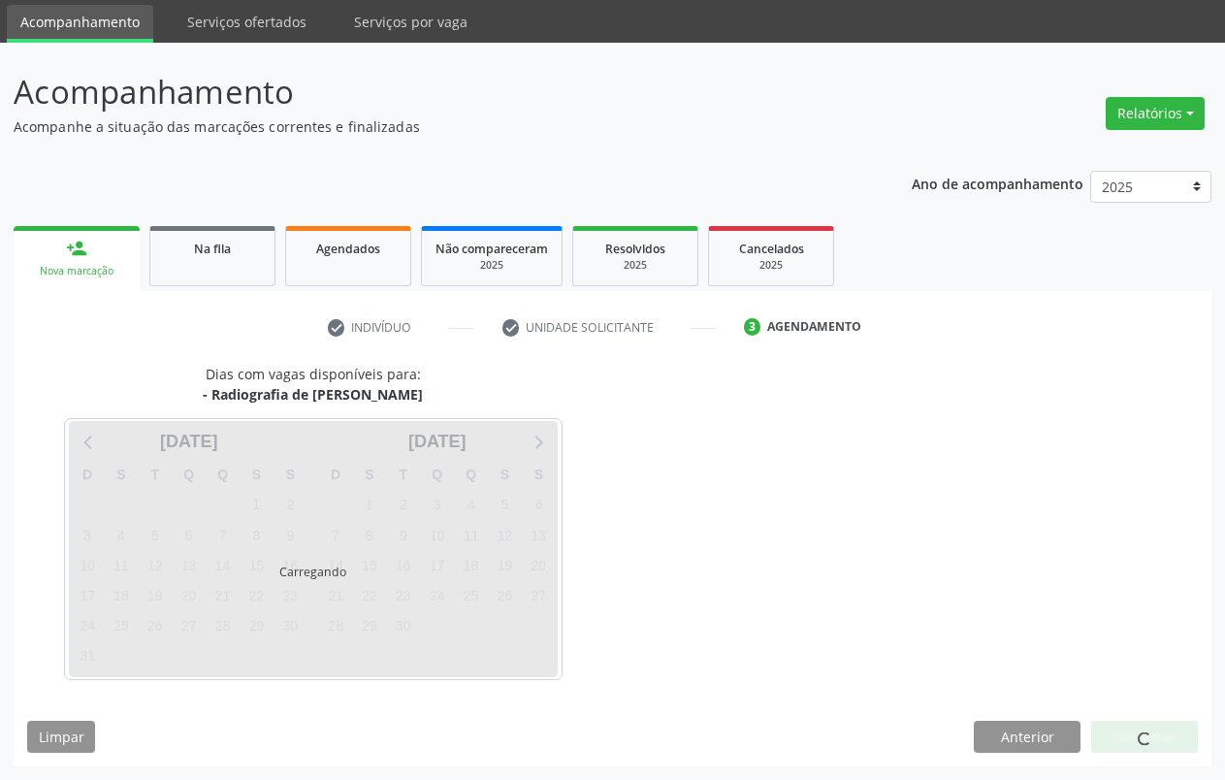
scroll to position [0, 0]
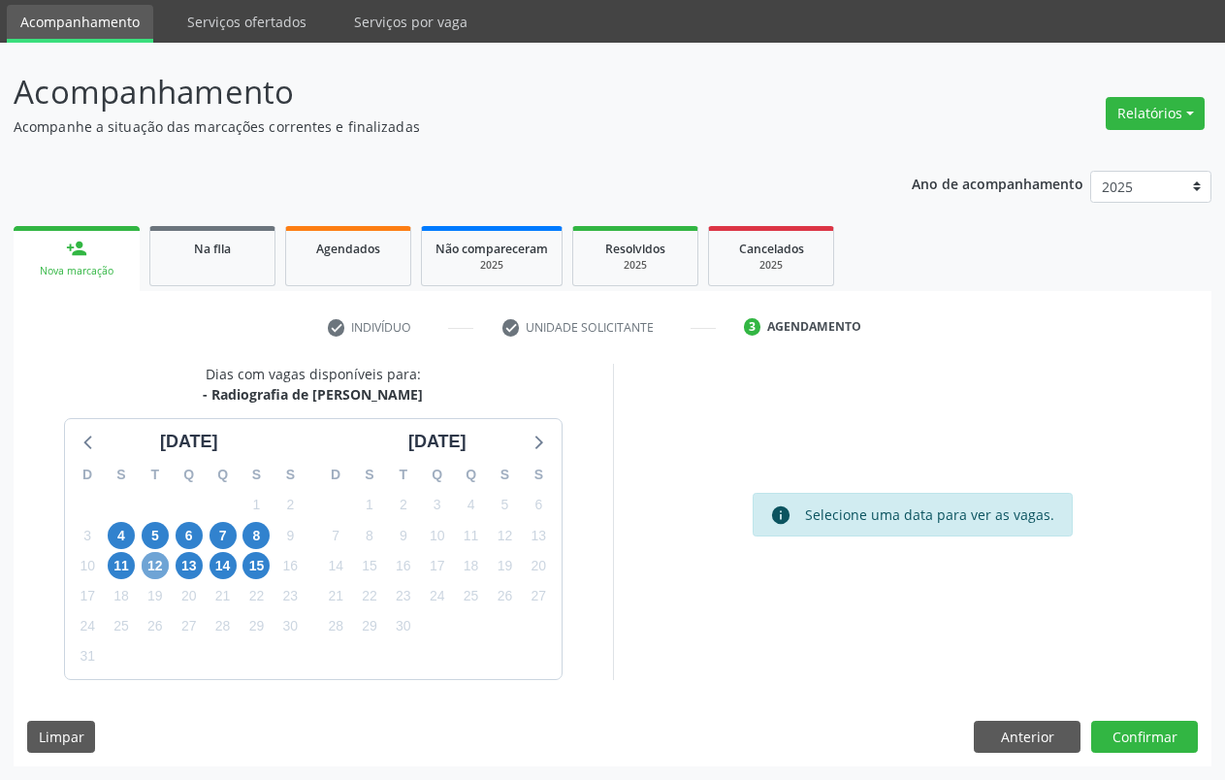
click at [146, 569] on span "12" at bounding box center [155, 565] width 27 height 27
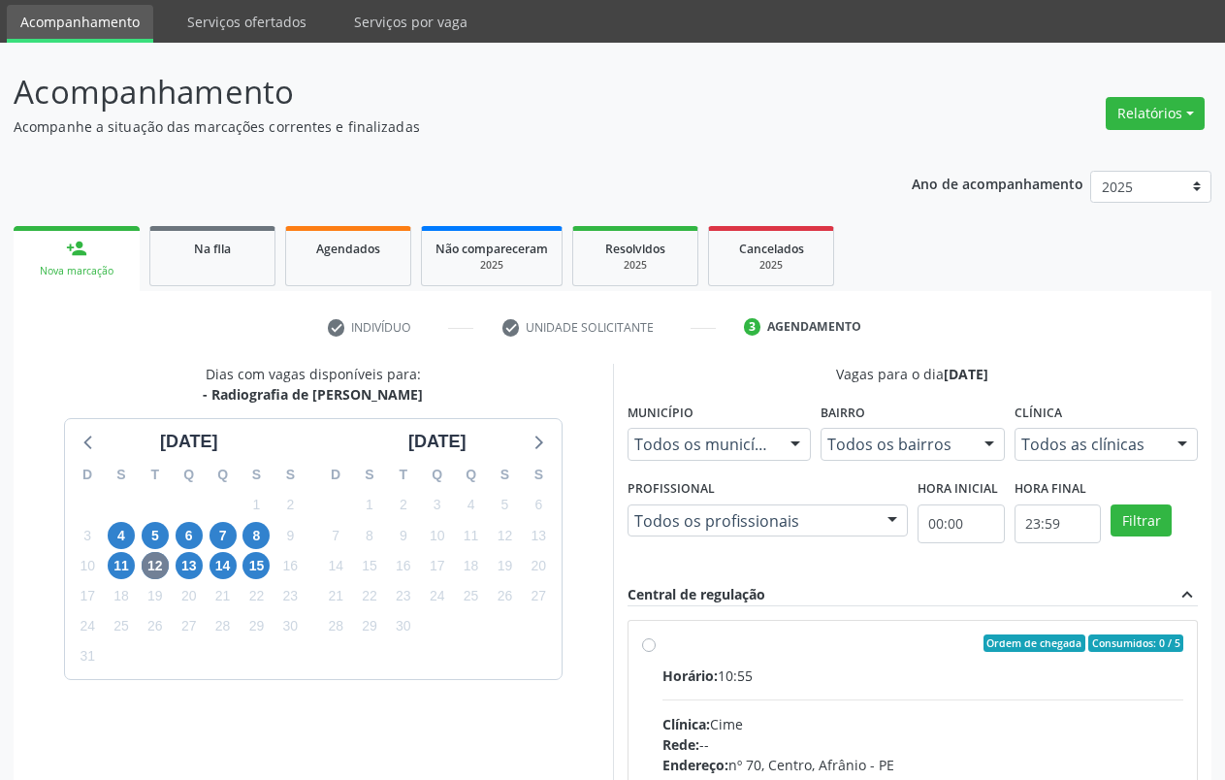
click at [662, 647] on label "Ordem de chegada Consumidos: 0 / 5 Horário: 10:55 Clínica: Cime Rede: -- Endere…" at bounding box center [923, 783] width 522 height 298
click at [643, 647] on input "Ordem de chegada Consumidos: 0 / 5 Horário: 10:55 Clínica: Cime Rede: -- Endere…" at bounding box center [649, 642] width 14 height 17
radio input "true"
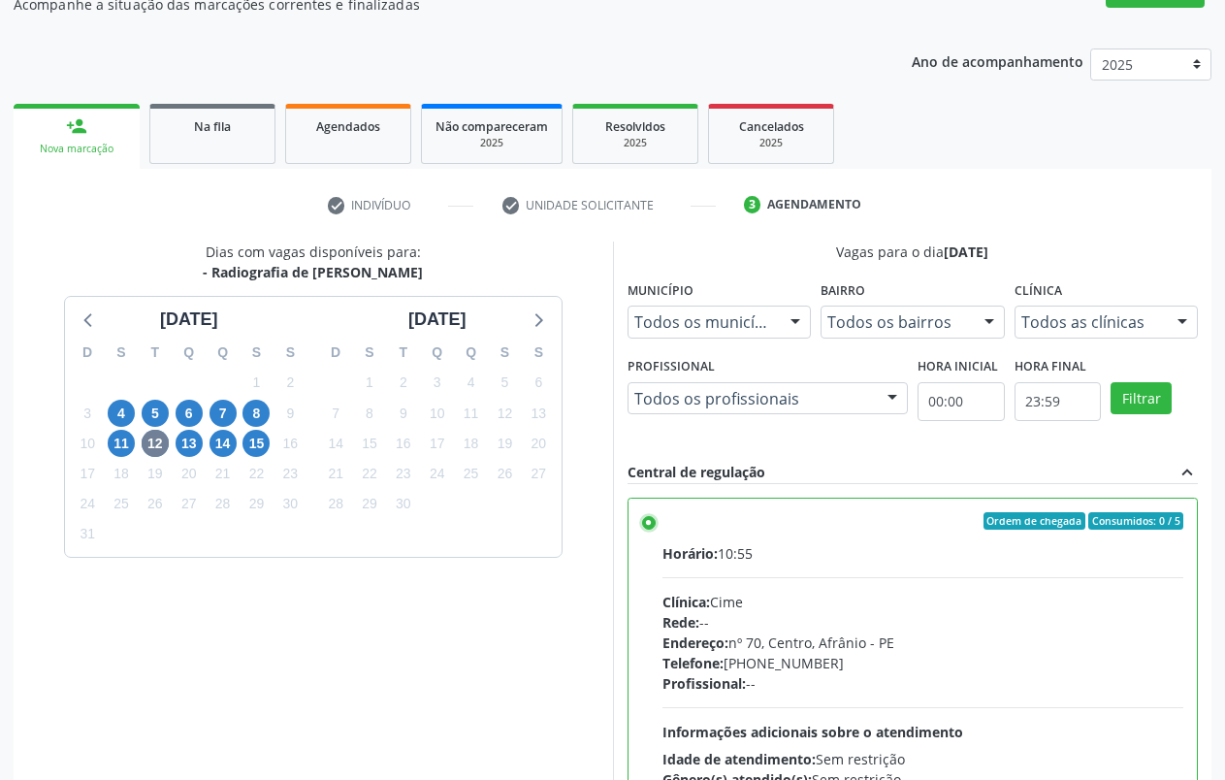
scroll to position [379, 0]
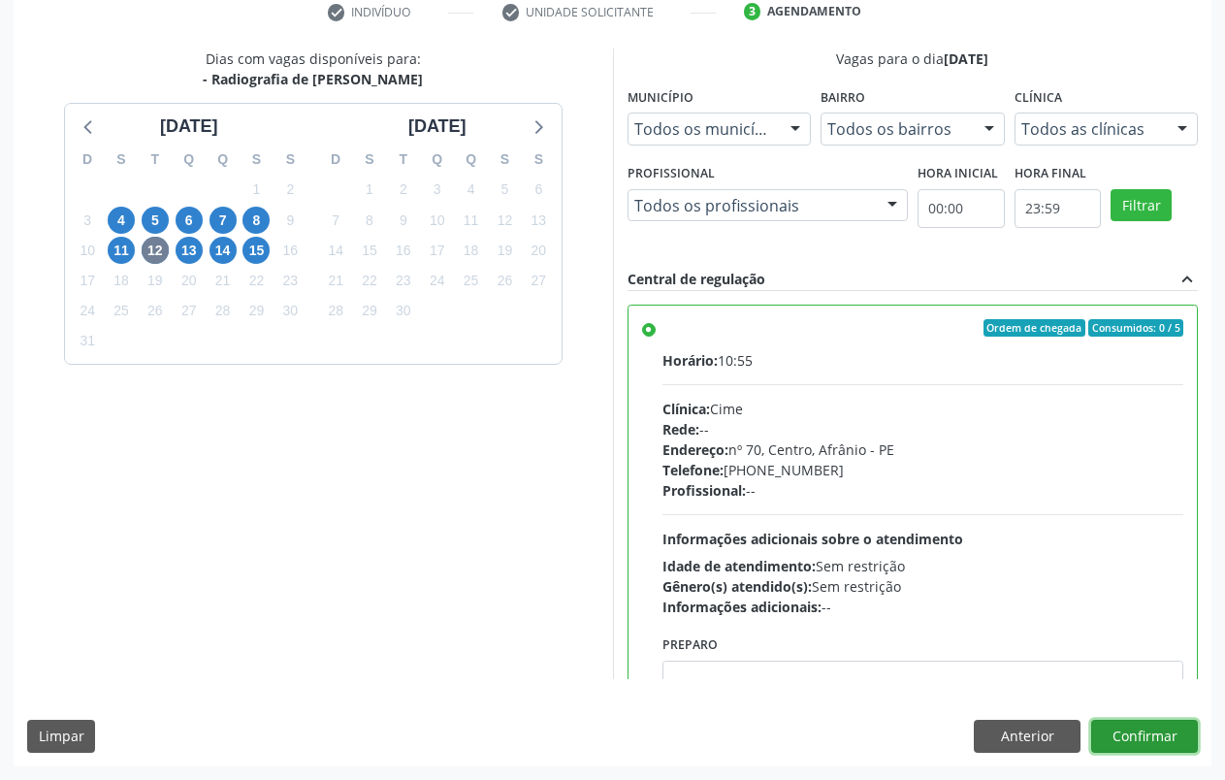
click at [1177, 735] on button "Confirmar" at bounding box center [1144, 736] width 107 height 33
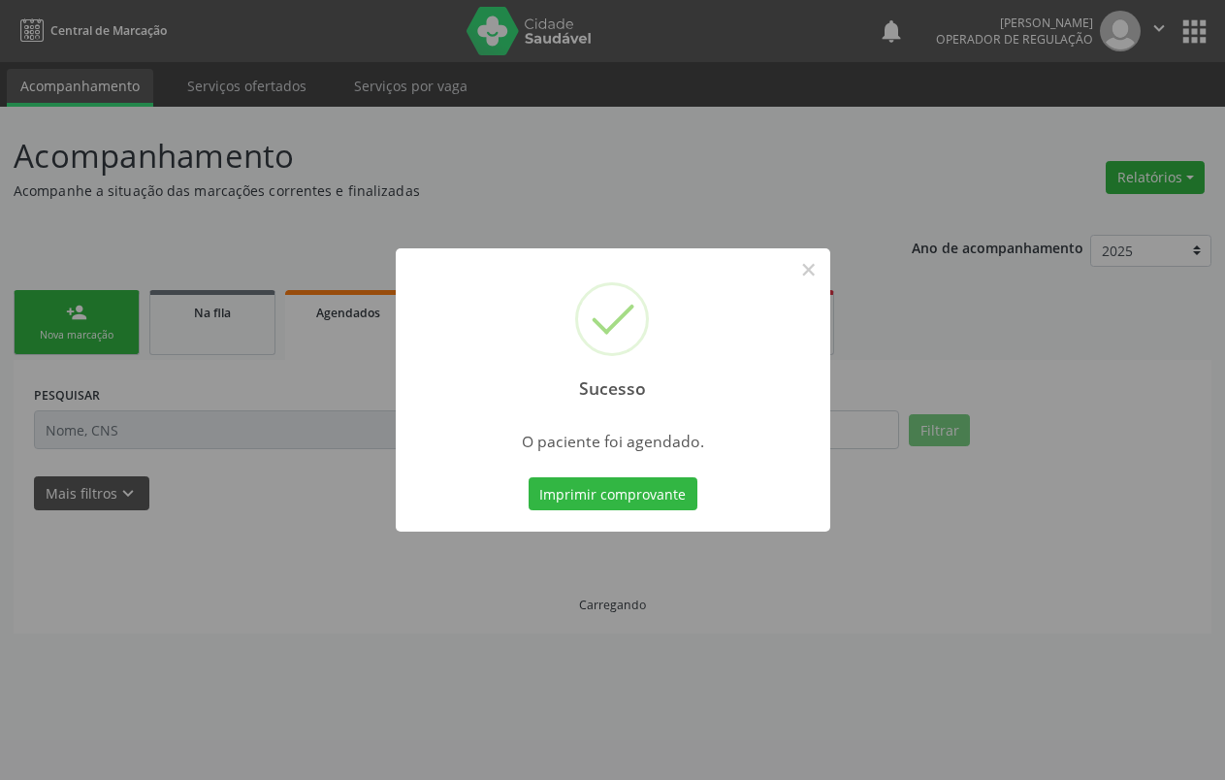
scroll to position [0, 0]
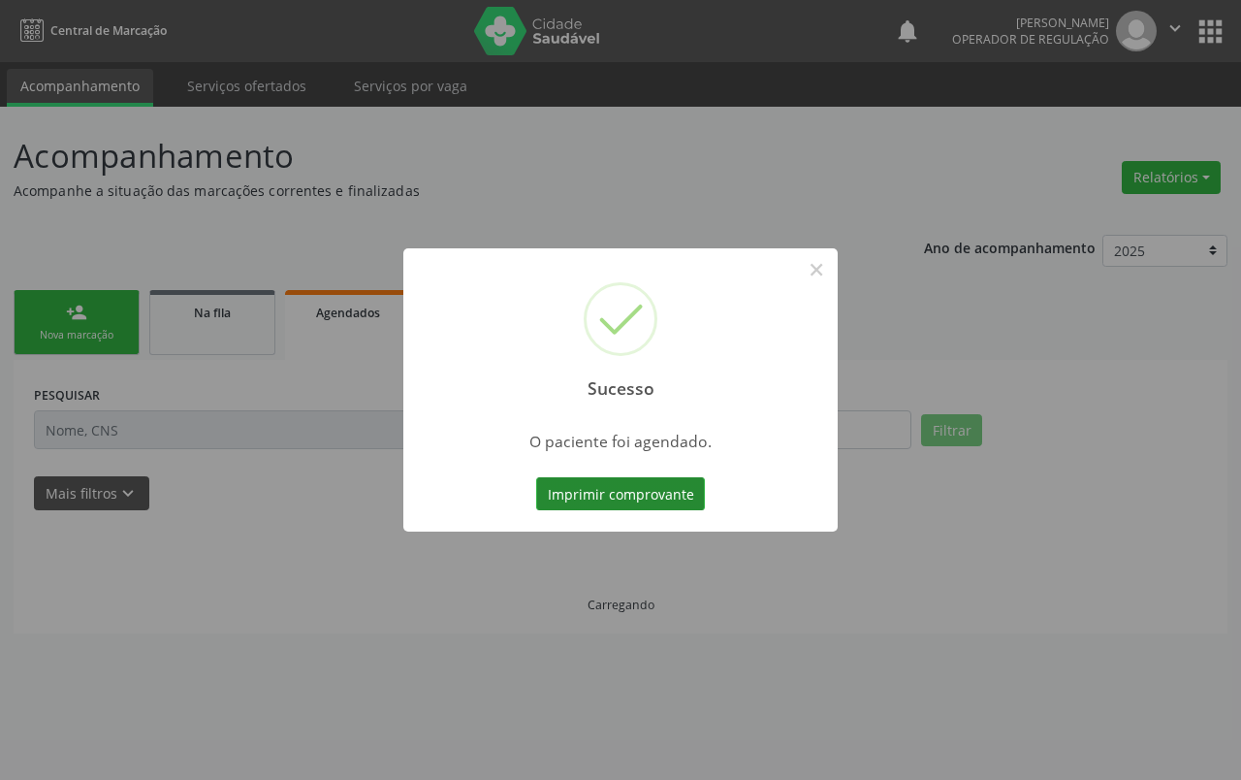
click at [634, 489] on button "Imprimir comprovante" at bounding box center [620, 493] width 169 height 33
